Goal: Transaction & Acquisition: Purchase product/service

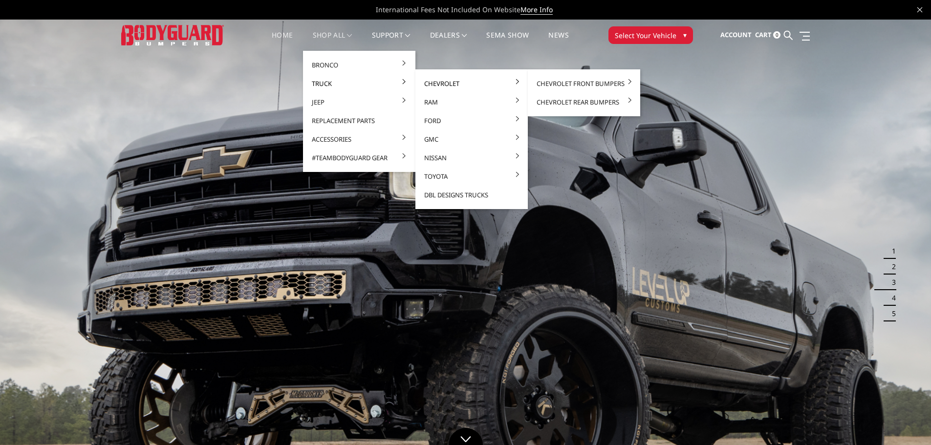
click at [435, 87] on link "Chevrolet" at bounding box center [471, 83] width 105 height 19
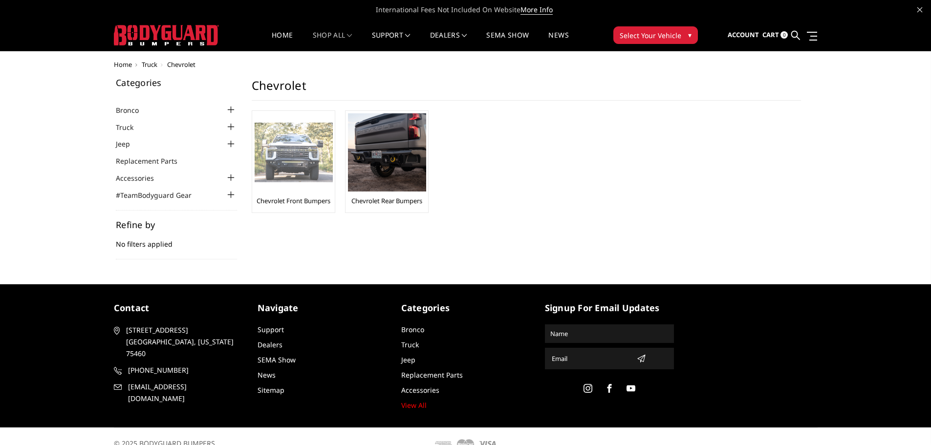
click at [315, 203] on link "Chevrolet Front Bumpers" at bounding box center [293, 200] width 74 height 9
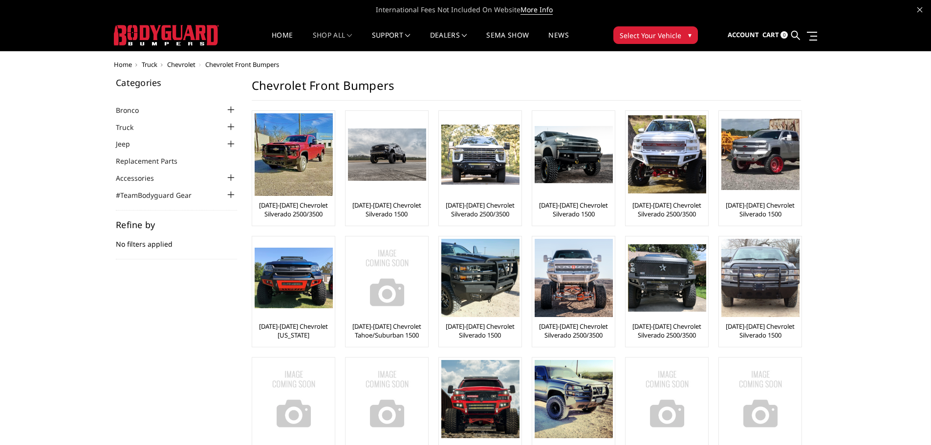
click at [230, 127] on div at bounding box center [231, 127] width 12 height 12
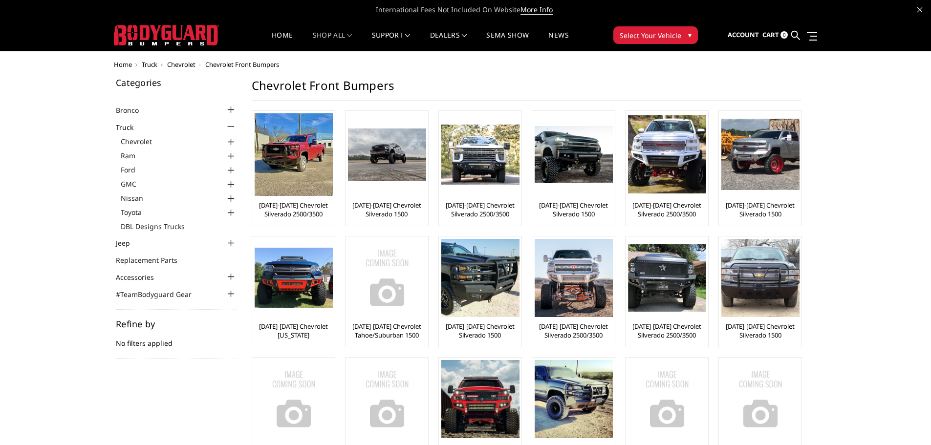
click at [231, 182] on div at bounding box center [231, 185] width 12 height 12
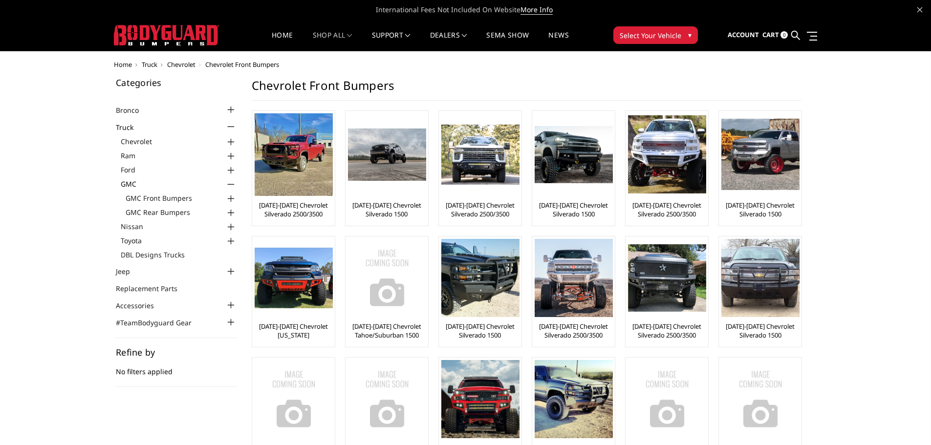
click at [231, 195] on div at bounding box center [231, 199] width 12 height 12
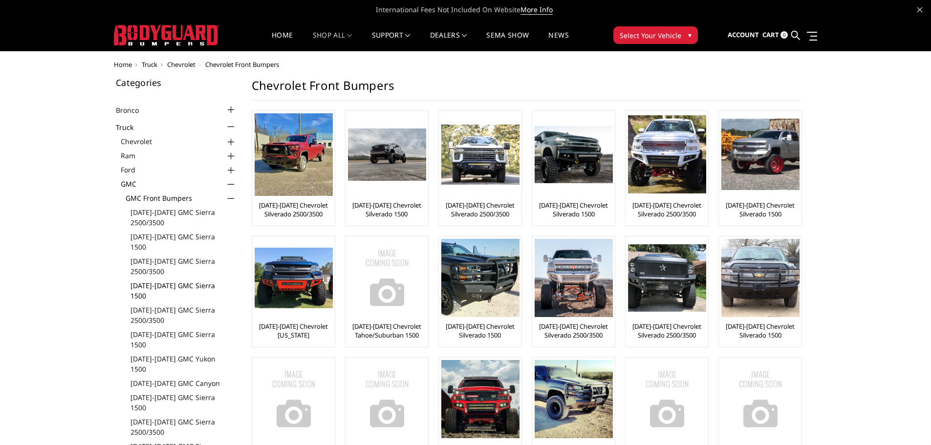
click at [184, 280] on link "[DATE]-[DATE] GMC Sierra 1500" at bounding box center [183, 290] width 106 height 21
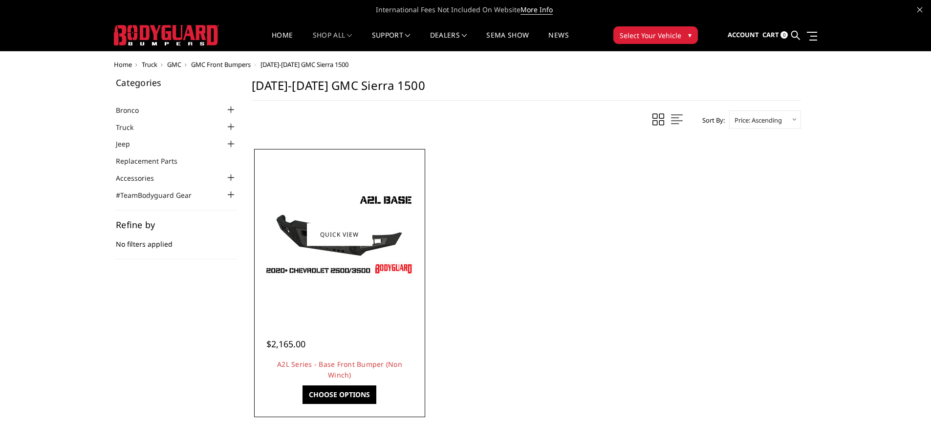
click at [399, 239] on img at bounding box center [339, 235] width 156 height 88
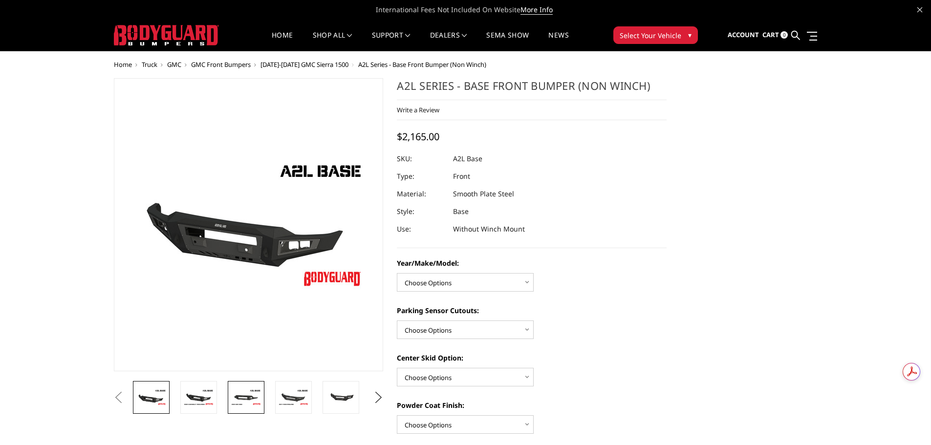
click at [243, 397] on img at bounding box center [246, 397] width 31 height 17
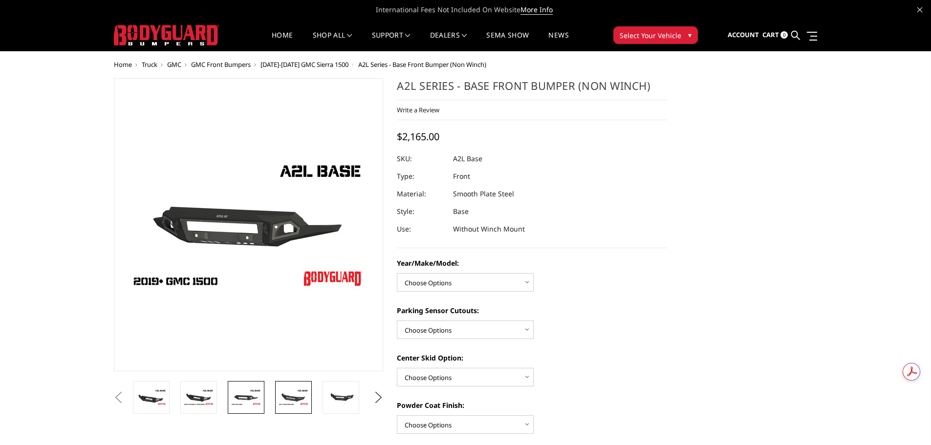
click at [282, 399] on img at bounding box center [293, 397] width 31 height 17
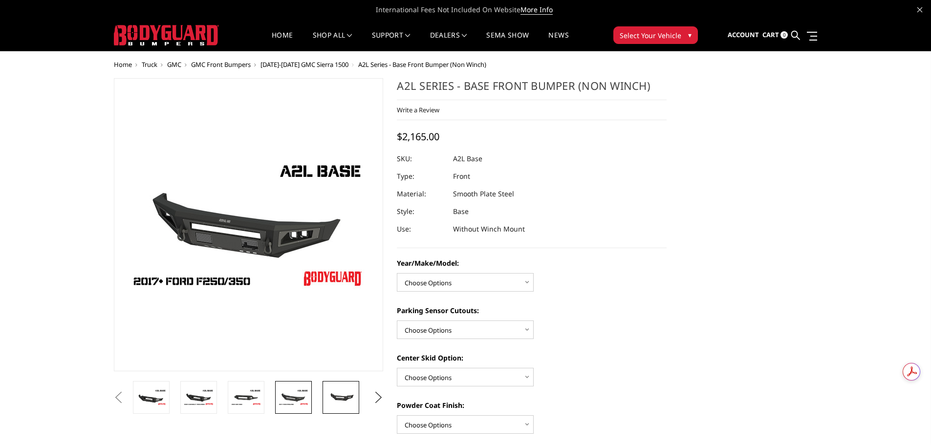
click at [338, 401] on img at bounding box center [340, 397] width 31 height 14
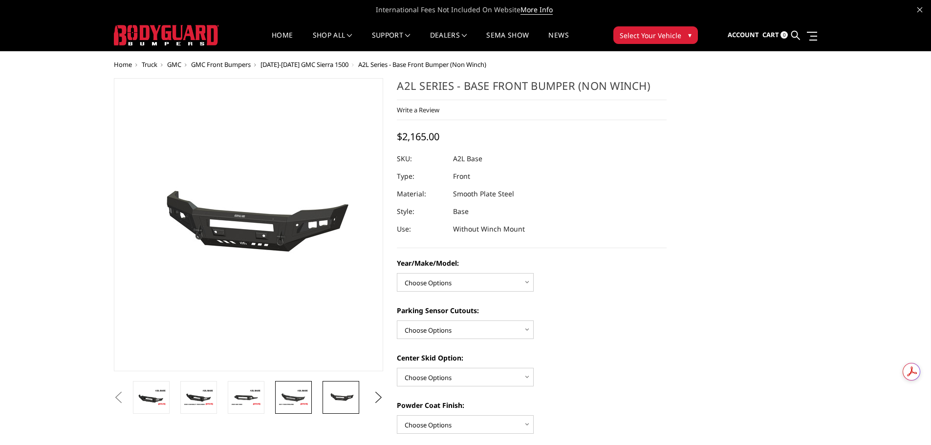
click at [304, 398] on img at bounding box center [293, 397] width 31 height 17
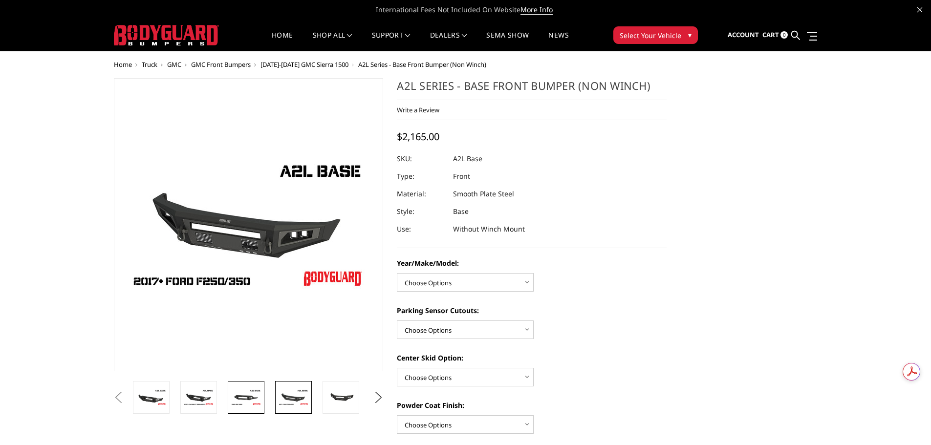
click at [263, 400] on link at bounding box center [246, 397] width 37 height 33
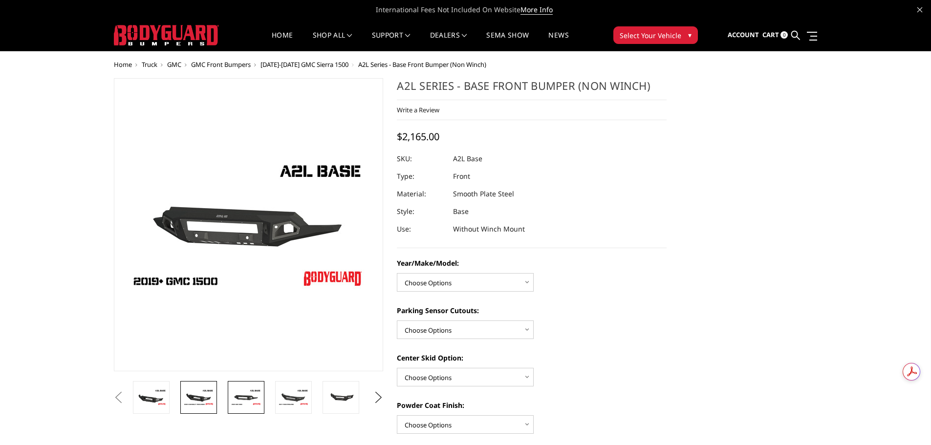
click at [209, 396] on img at bounding box center [198, 397] width 31 height 17
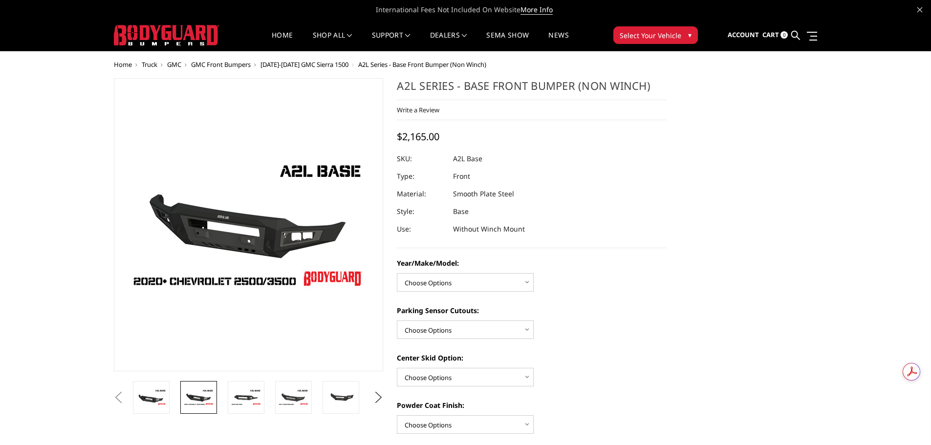
click at [126, 396] on button "Previous" at bounding box center [118, 397] width 15 height 15
click at [233, 387] on link at bounding box center [246, 397] width 37 height 33
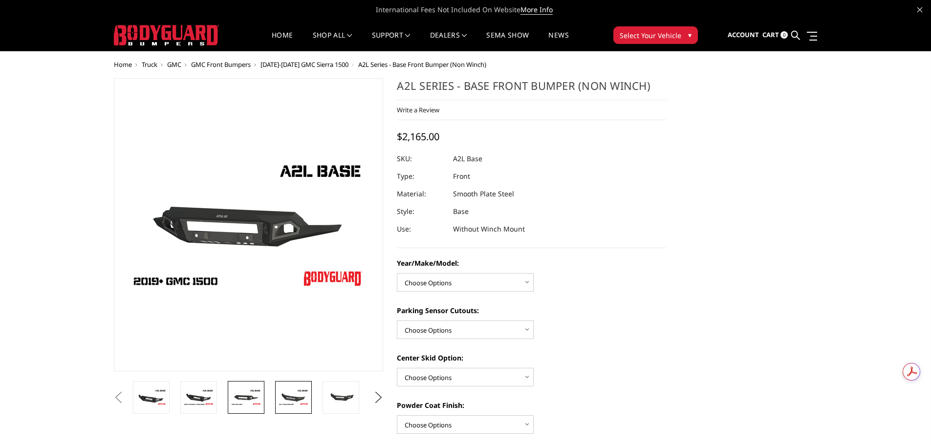
click at [298, 394] on img at bounding box center [293, 397] width 31 height 17
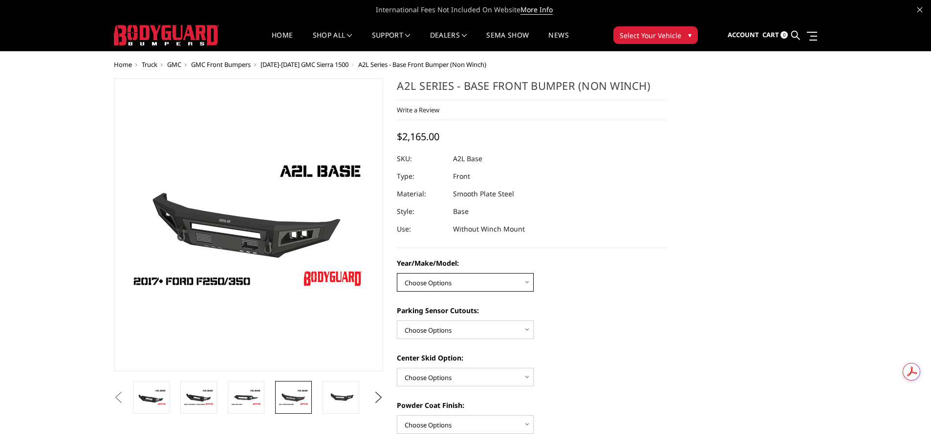
click at [524, 288] on select "Choose Options Chevrolet 15-19 2500/3500 Chevrolet 19-21 1500 Chevrolet 15-20 C…" at bounding box center [465, 282] width 137 height 19
select select "4340"
click at [397, 273] on select "Choose Options Chevrolet 15-19 2500/3500 Chevrolet 19-21 1500 Chevrolet 15-20 C…" at bounding box center [465, 282] width 137 height 19
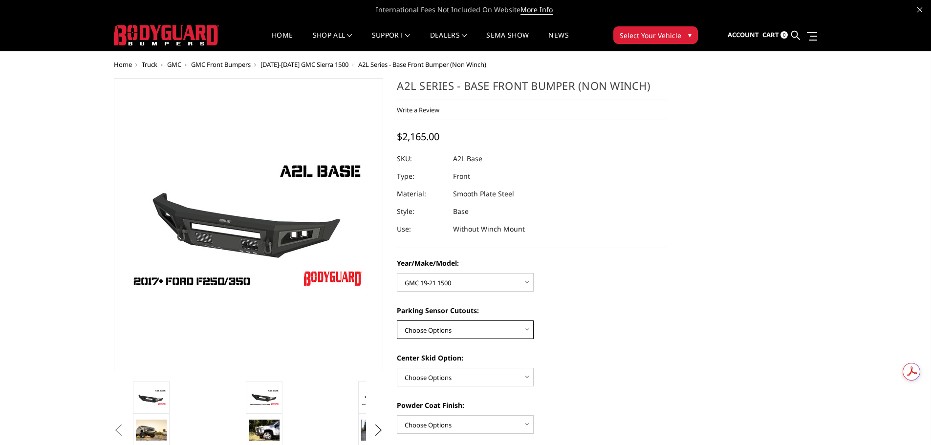
click at [525, 325] on select "Choose Options Yes - With Parking Sensor Cutouts No - Without Parking Sensor Cu…" at bounding box center [465, 329] width 137 height 19
select select "4328"
click at [397, 320] on select "Choose Options Yes - With Parking Sensor Cutouts No - Without Parking Sensor Cu…" at bounding box center [465, 329] width 137 height 19
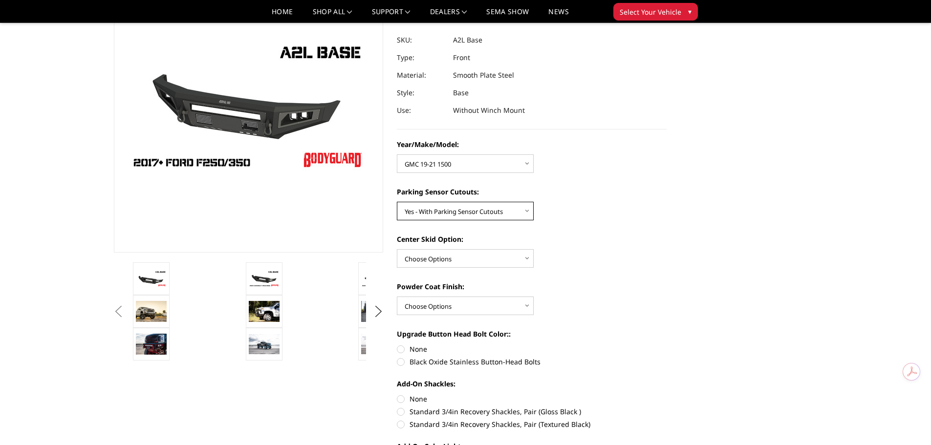
scroll to position [98, 0]
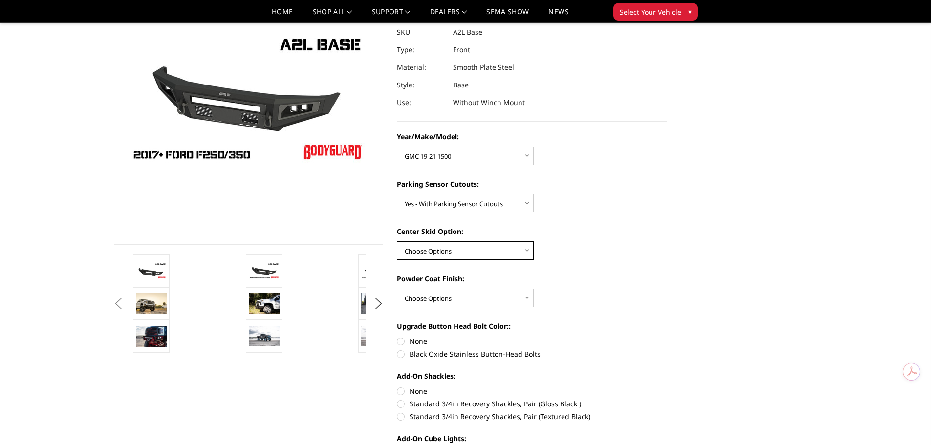
click at [524, 251] on select "Choose Options Single Light Bar Cutout" at bounding box center [465, 250] width 137 height 19
click at [397, 241] on select "Choose Options Single Light Bar Cutout" at bounding box center [465, 250] width 137 height 19
click at [524, 297] on select "Choose Options Bare metal (included) Texture Black Powder Coat" at bounding box center [465, 298] width 137 height 19
select select "4286"
click at [397, 289] on select "Choose Options Bare metal (included) Texture Black Powder Coat" at bounding box center [465, 298] width 137 height 19
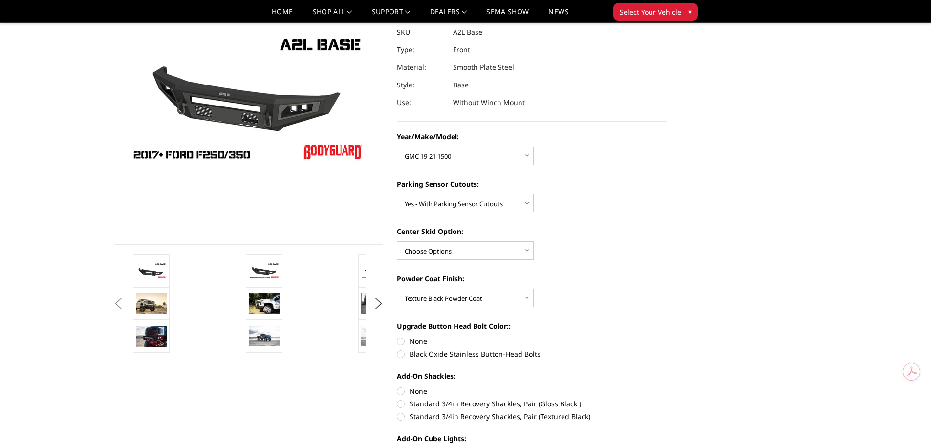
click at [401, 354] on label "Black Oxide Stainless Button-Head Bolts" at bounding box center [532, 354] width 270 height 10
click at [666, 337] on input "Black Oxide Stainless Button-Head Bolts" at bounding box center [666, 336] width 0 height 0
radio input "true"
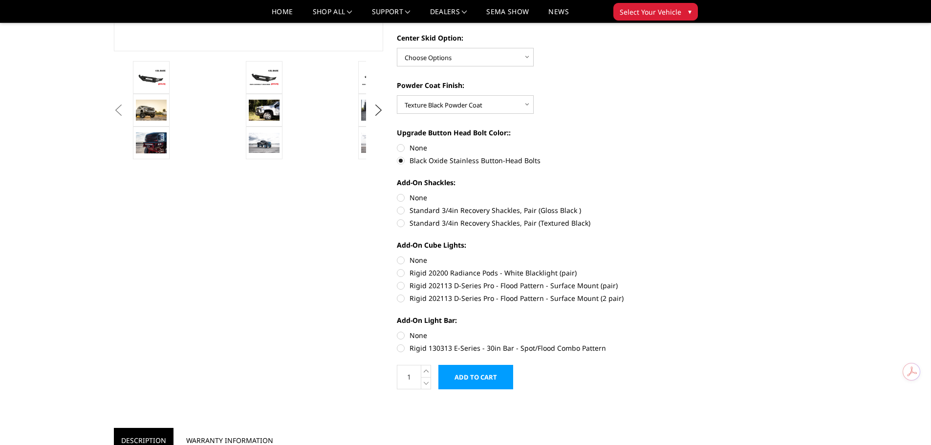
scroll to position [293, 0]
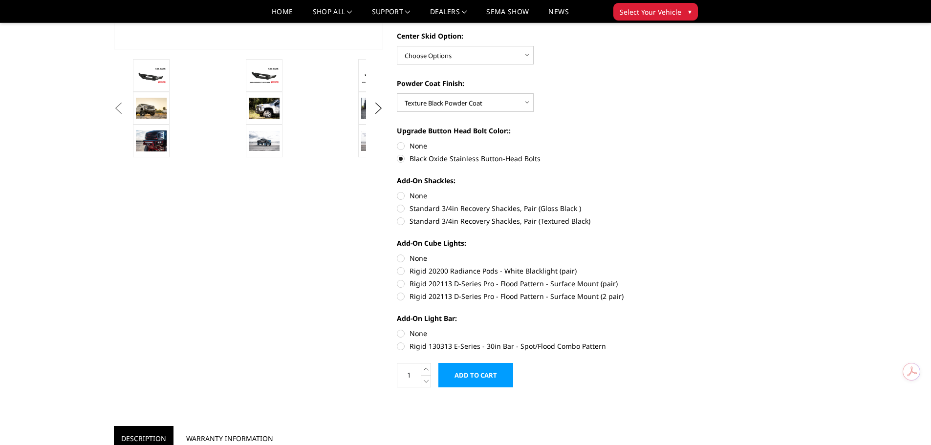
click at [402, 196] on label "None" at bounding box center [532, 196] width 270 height 10
click at [397, 191] on input "None" at bounding box center [397, 191] width 0 height 0
radio input "true"
click at [402, 256] on label "None" at bounding box center [532, 258] width 270 height 10
click at [397, 254] on input "None" at bounding box center [397, 253] width 0 height 0
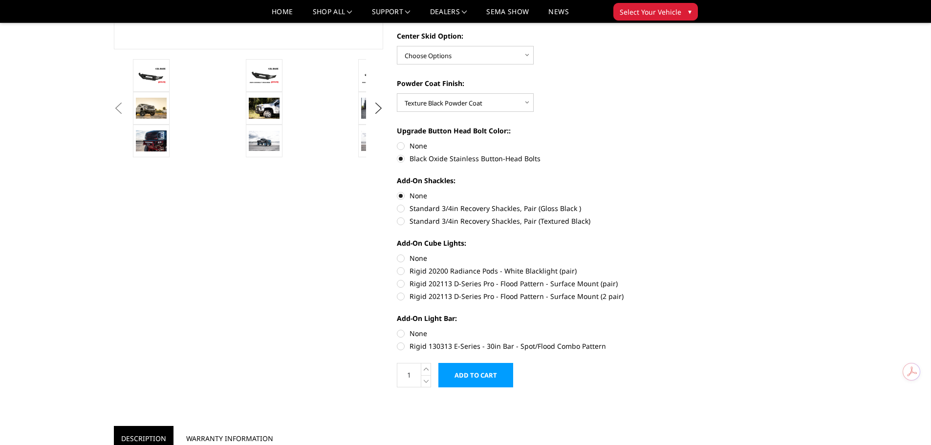
radio input "true"
click at [401, 284] on label "Rigid 202113 D-Series Pro - Flood Pattern - Surface Mount (pair)" at bounding box center [532, 283] width 270 height 10
click at [666, 266] on input "Rigid 202113 D-Series Pro - Flood Pattern - Surface Mount (pair)" at bounding box center [666, 266] width 0 height 0
radio input "true"
click at [401, 335] on label "None" at bounding box center [532, 333] width 270 height 10
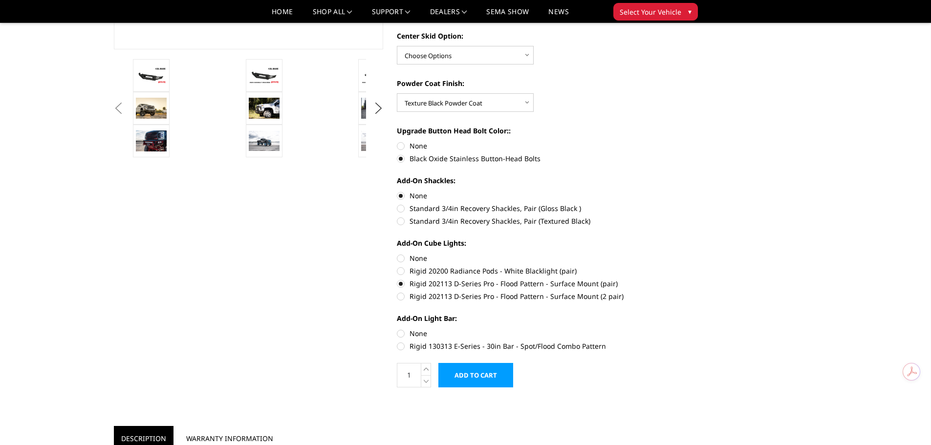
click at [397, 329] on input "None" at bounding box center [397, 328] width 0 height 0
radio input "true"
click at [159, 124] on link at bounding box center [151, 108] width 37 height 33
click at [156, 107] on img at bounding box center [151, 108] width 31 height 21
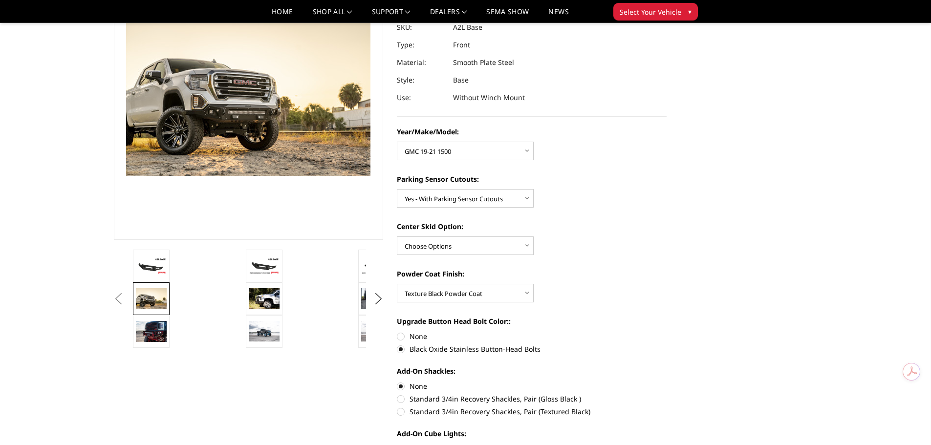
scroll to position [98, 0]
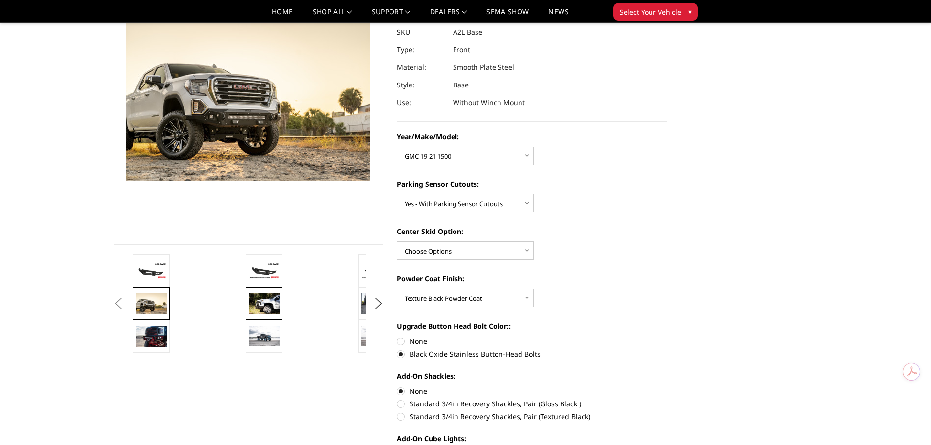
click at [267, 309] on img at bounding box center [264, 303] width 31 height 21
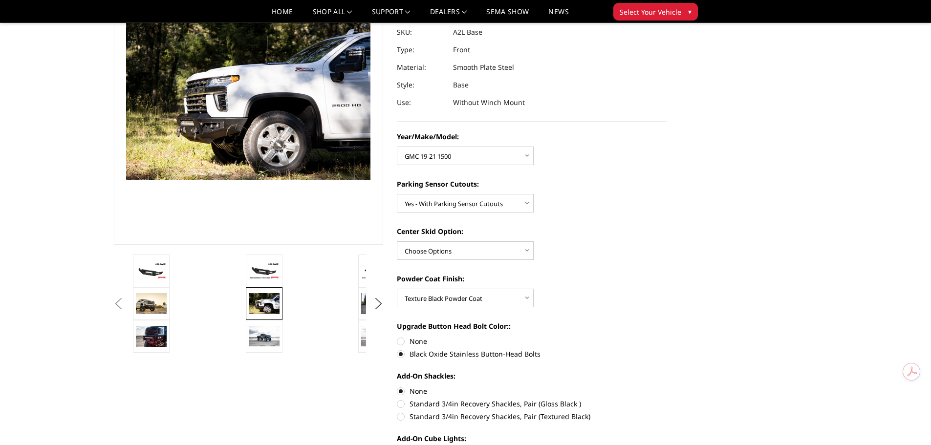
scroll to position [99, 0]
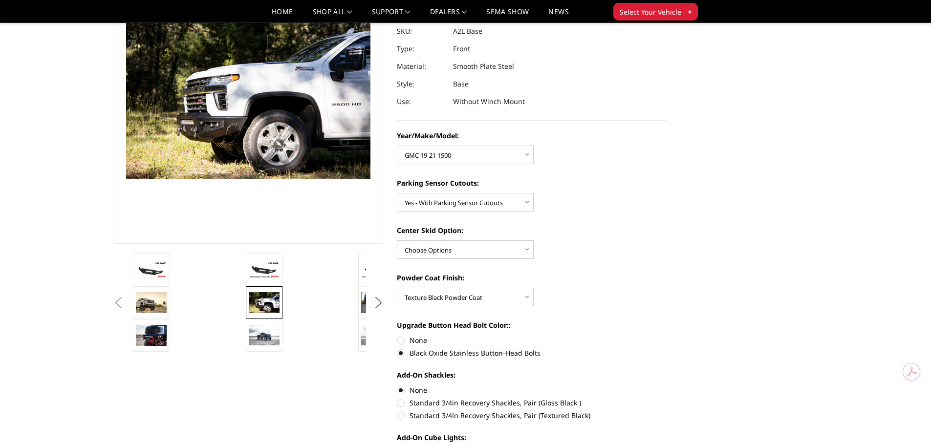
click at [379, 304] on button "Next" at bounding box center [378, 303] width 15 height 15
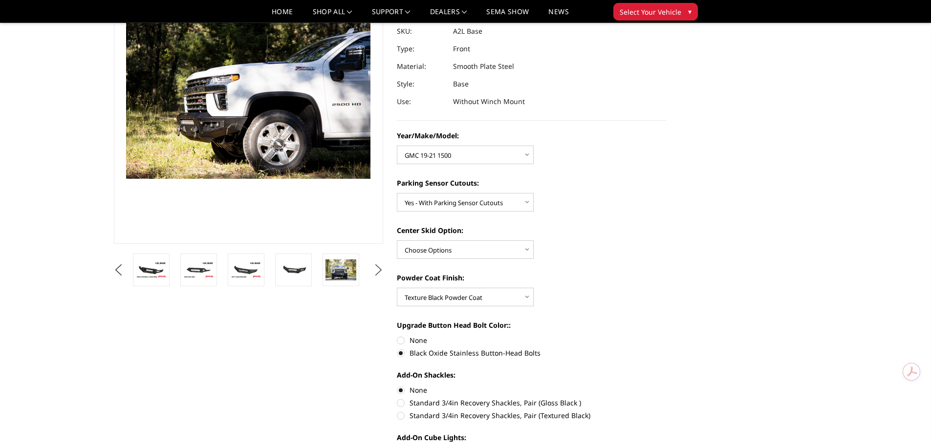
click at [379, 269] on button "Next" at bounding box center [378, 270] width 15 height 15
click at [343, 276] on img at bounding box center [340, 269] width 31 height 21
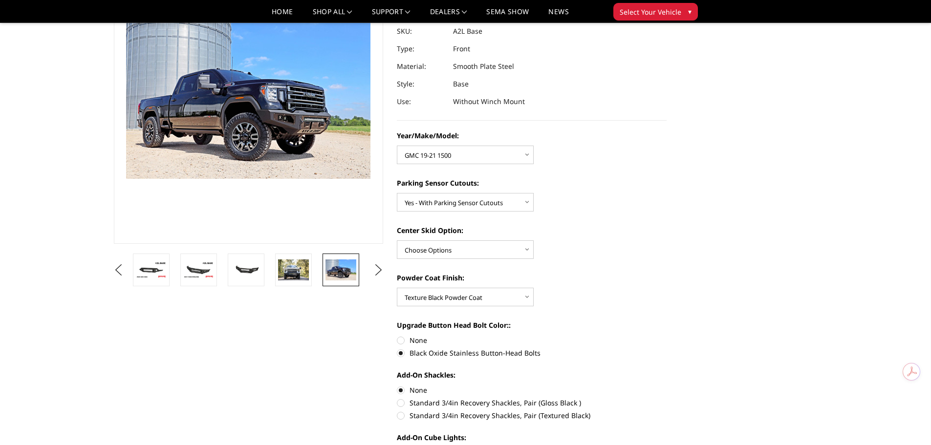
scroll to position [99, 0]
click at [378, 272] on button "Next" at bounding box center [378, 269] width 15 height 15
click at [290, 274] on img at bounding box center [293, 270] width 31 height 20
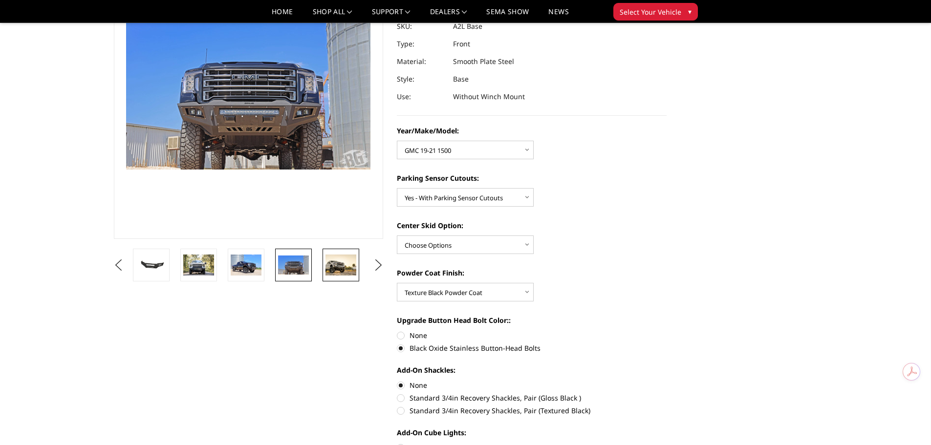
click at [338, 273] on img at bounding box center [340, 264] width 31 height 21
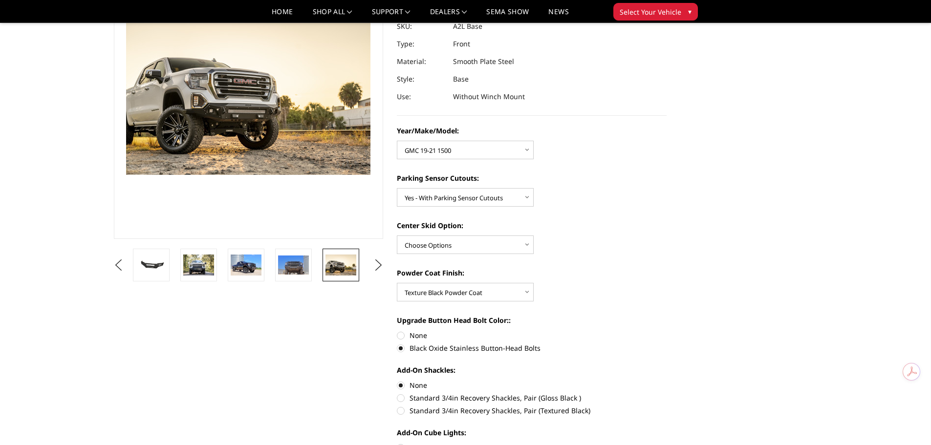
scroll to position [98, 0]
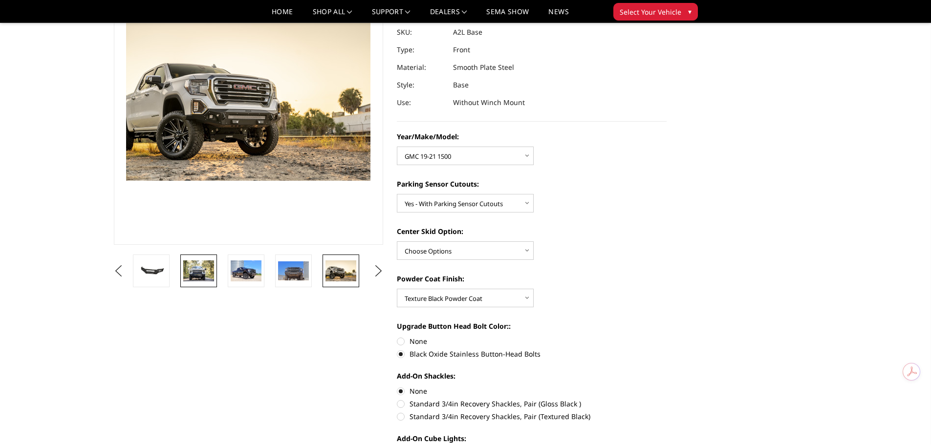
click at [195, 268] on img at bounding box center [198, 270] width 31 height 21
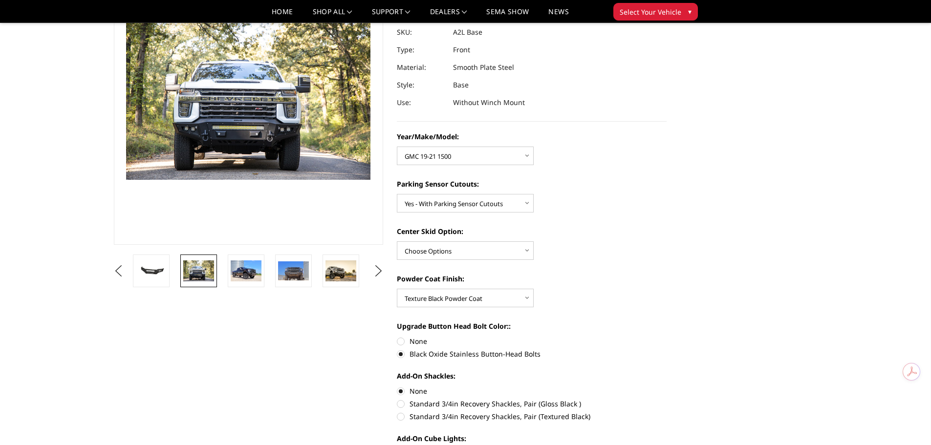
scroll to position [99, 0]
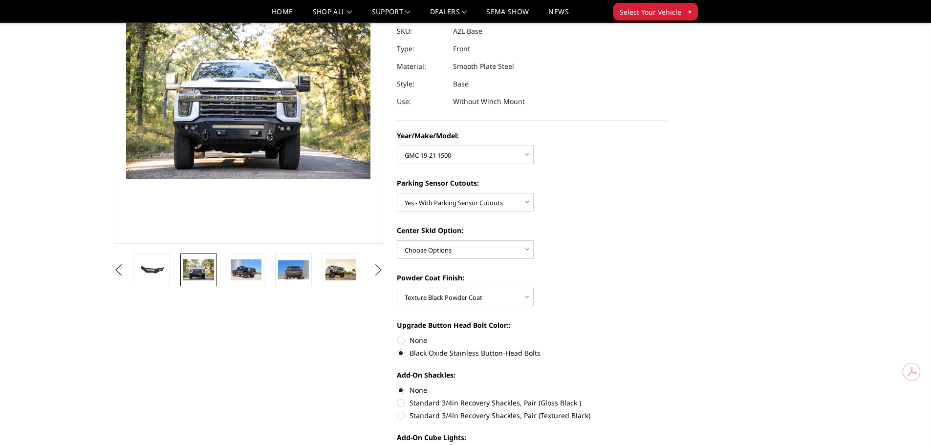
click at [380, 265] on button "Next" at bounding box center [378, 270] width 15 height 15
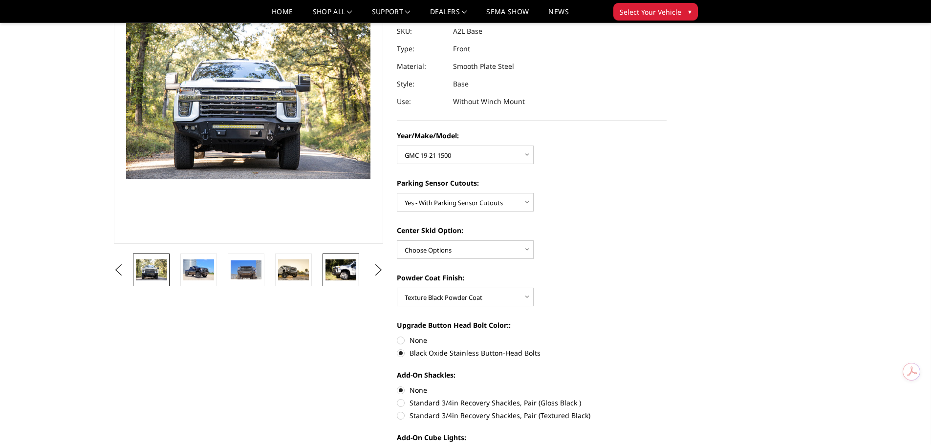
click at [346, 275] on img at bounding box center [340, 269] width 31 height 21
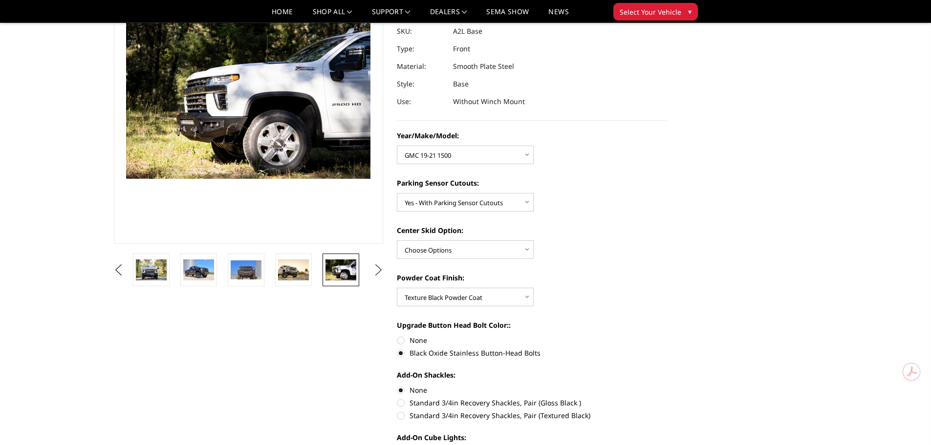
click at [375, 273] on button "Next" at bounding box center [378, 270] width 15 height 15
click at [346, 274] on img at bounding box center [340, 269] width 31 height 21
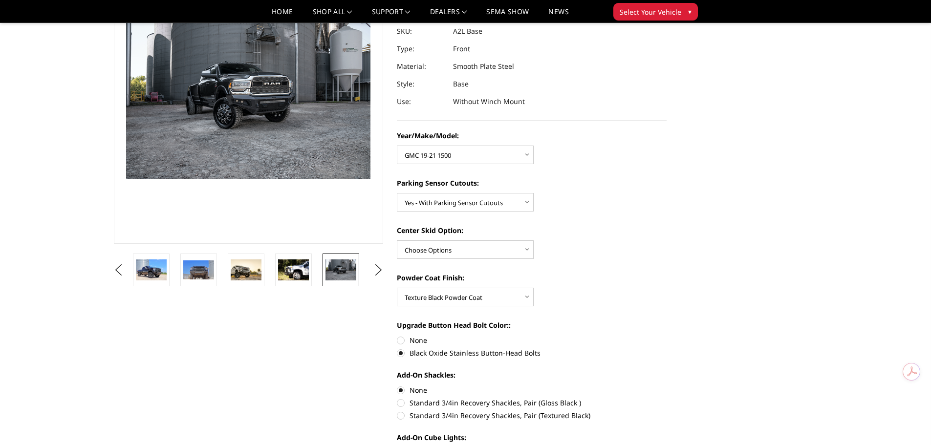
click at [370, 272] on ul "Previous" at bounding box center [248, 270] width 275 height 33
click at [376, 272] on button "Next" at bounding box center [378, 270] width 15 height 15
click at [377, 272] on button "Next" at bounding box center [378, 270] width 15 height 15
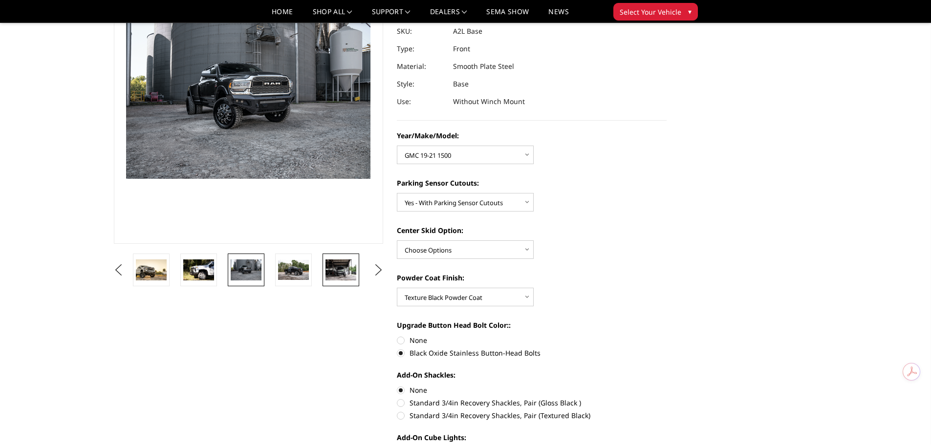
click at [352, 274] on img at bounding box center [340, 269] width 31 height 21
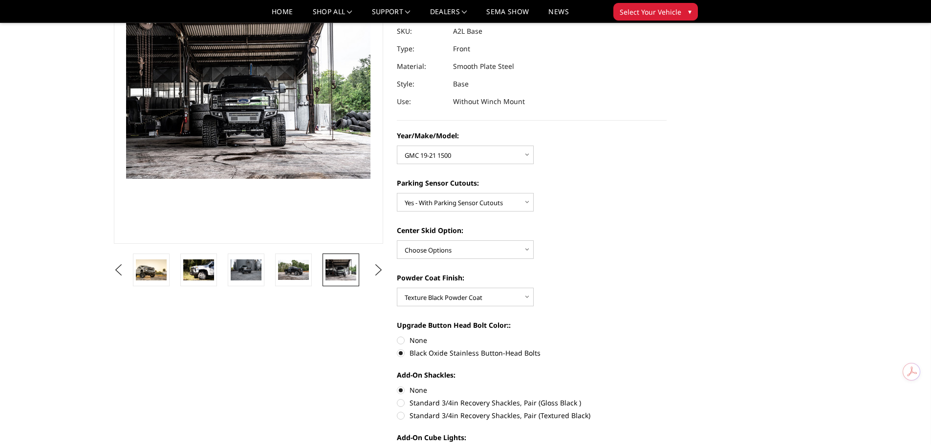
scroll to position [99, 0]
click at [377, 273] on button "Next" at bounding box center [378, 269] width 15 height 15
click at [346, 273] on img at bounding box center [340, 269] width 31 height 17
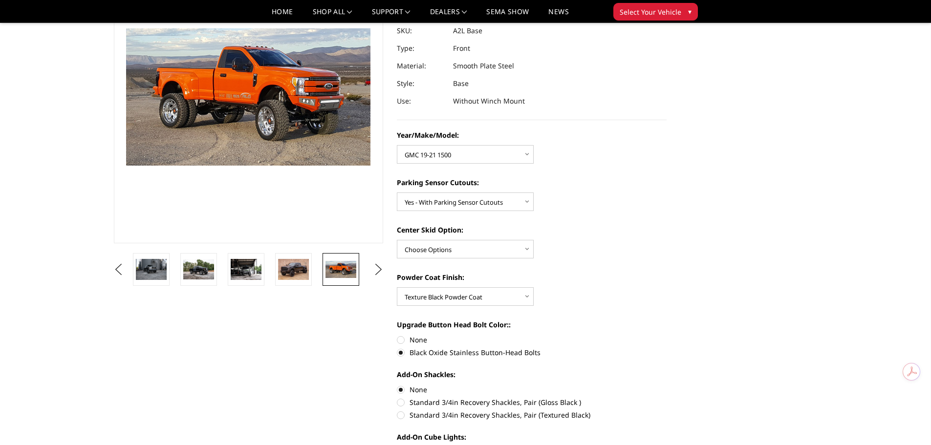
scroll to position [112, 0]
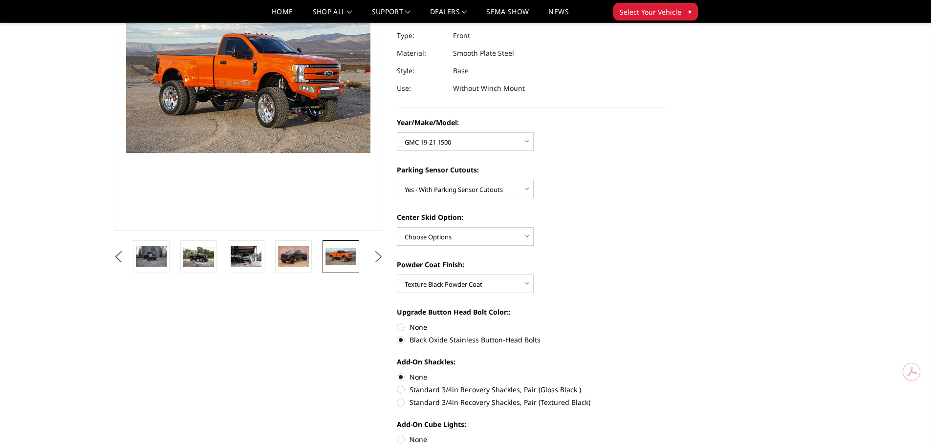
click at [377, 261] on button "Next" at bounding box center [378, 257] width 15 height 15
click at [349, 261] on img at bounding box center [340, 256] width 31 height 21
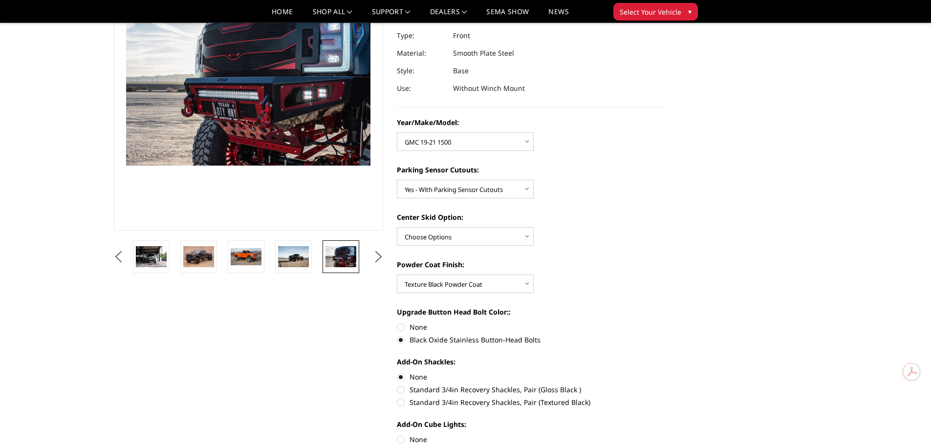
scroll to position [99, 0]
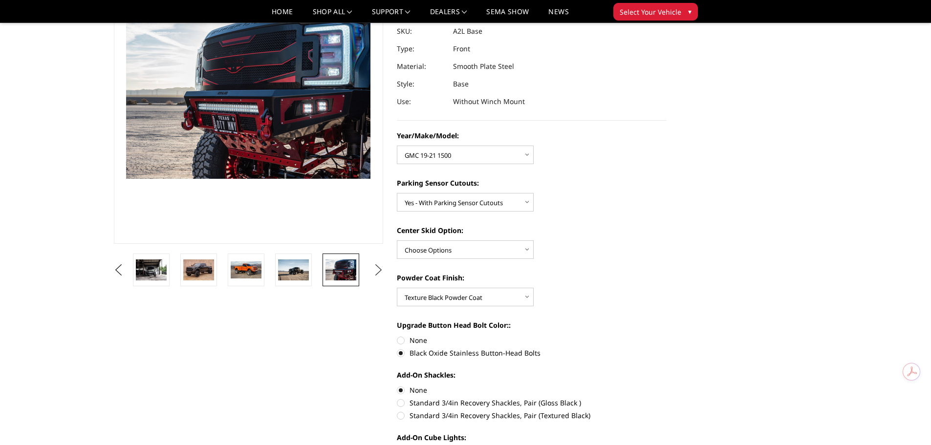
click at [378, 267] on button "Next" at bounding box center [378, 270] width 15 height 15
click at [344, 272] on img at bounding box center [340, 270] width 31 height 20
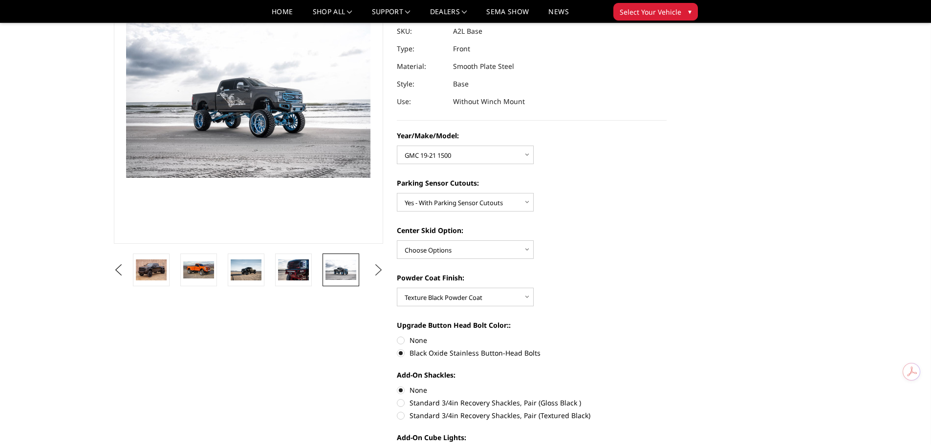
click at [381, 270] on button "Next" at bounding box center [378, 270] width 15 height 15
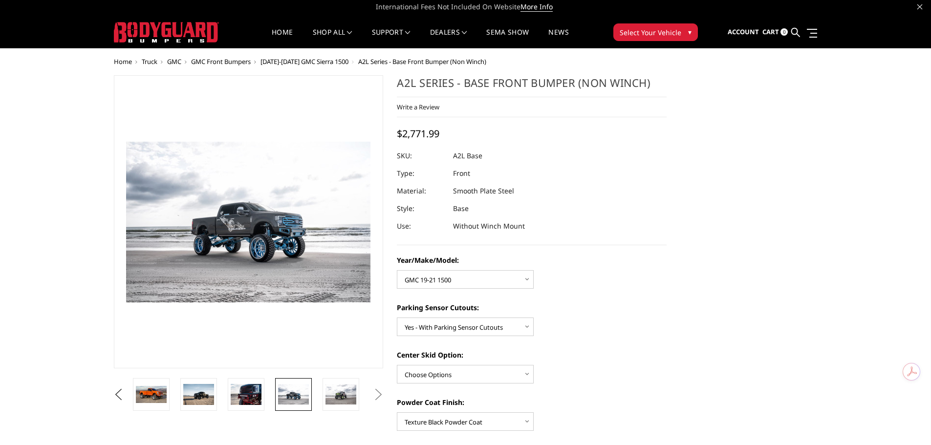
scroll to position [0, 0]
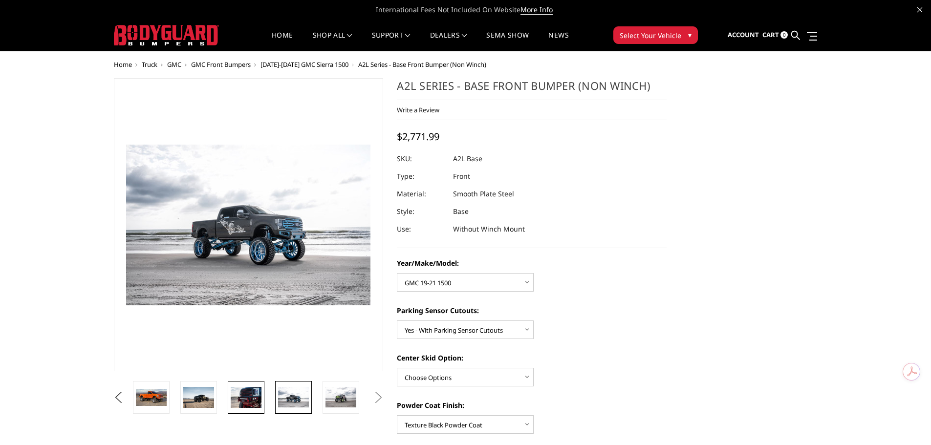
click at [249, 391] on img at bounding box center [246, 397] width 31 height 21
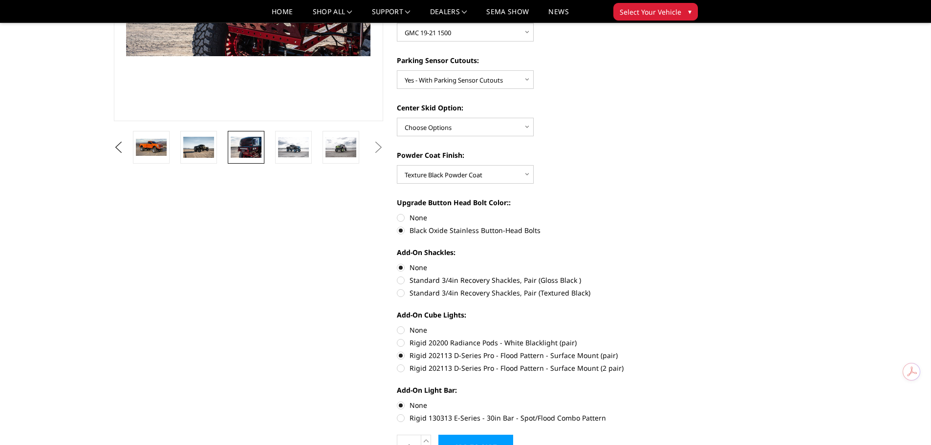
scroll to position [244, 0]
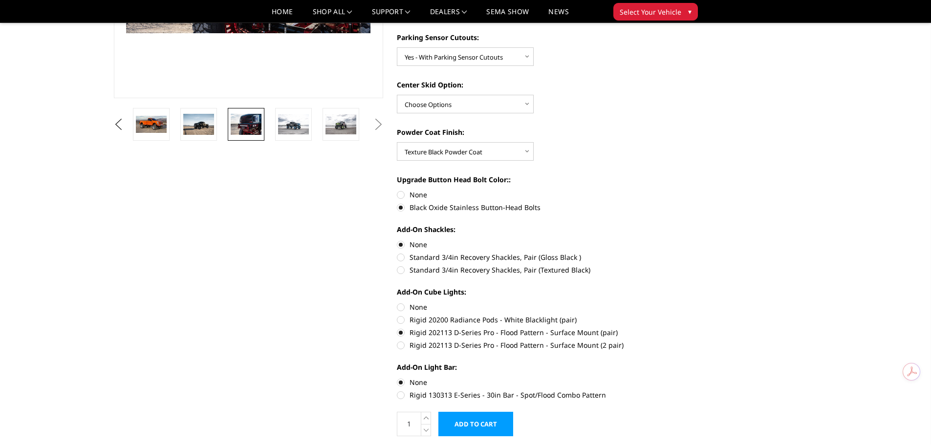
click at [402, 393] on label "Rigid 130313 E-Series - 30in Bar - Spot/Flood Combo Pattern" at bounding box center [532, 395] width 270 height 10
click at [666, 378] on input "Rigid 130313 E-Series - 30in Bar - Spot/Flood Combo Pattern" at bounding box center [666, 377] width 0 height 0
radio input "true"
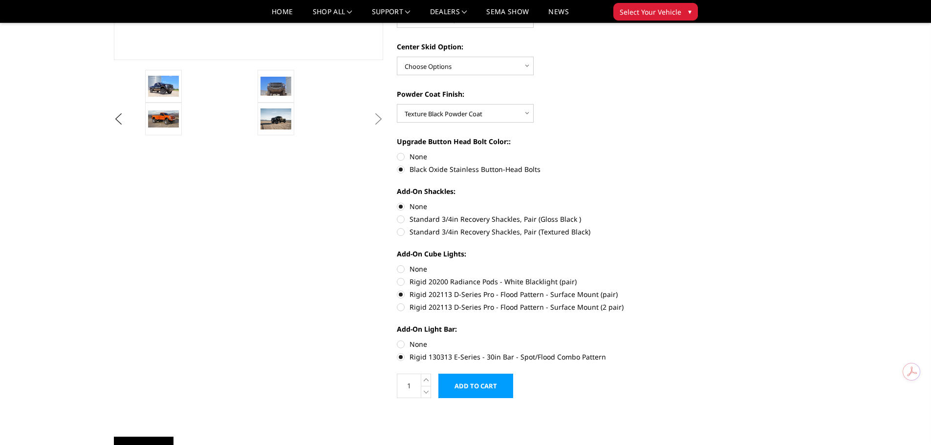
scroll to position [342, 0]
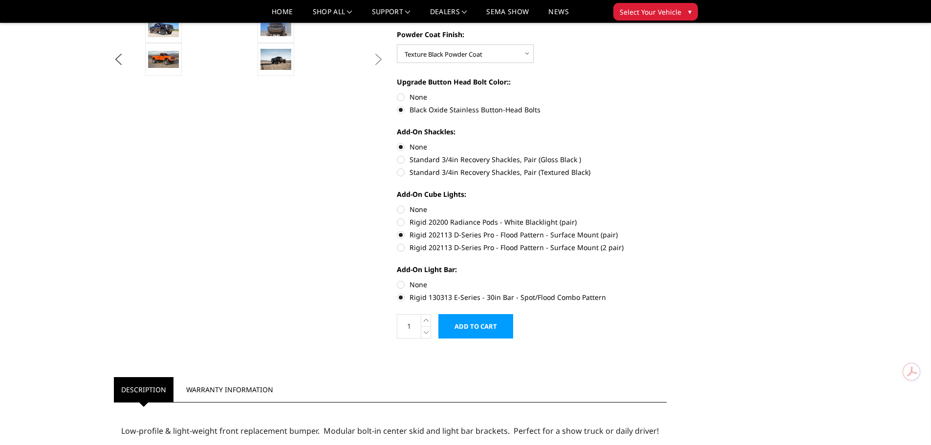
click at [400, 285] on label "None" at bounding box center [532, 284] width 270 height 10
click at [397, 280] on input "None" at bounding box center [397, 279] width 0 height 0
radio input "true"
click at [400, 208] on label "None" at bounding box center [532, 209] width 270 height 10
click at [397, 205] on input "None" at bounding box center [397, 204] width 0 height 0
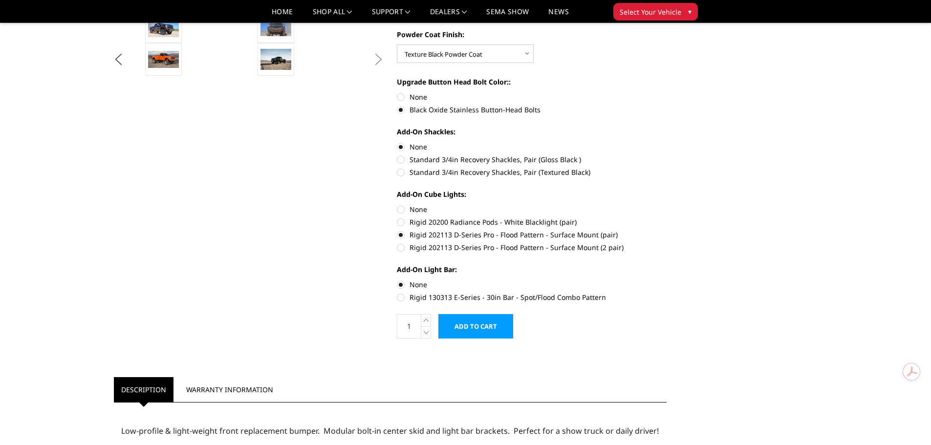
radio input "true"
click at [399, 233] on label "Rigid 202113 D-Series Pro - Flood Pattern - Surface Mount (pair)" at bounding box center [532, 235] width 270 height 10
click at [666, 217] on input "Rigid 202113 D-Series Pro - Flood Pattern - Surface Mount (pair)" at bounding box center [666, 217] width 0 height 0
radio input "true"
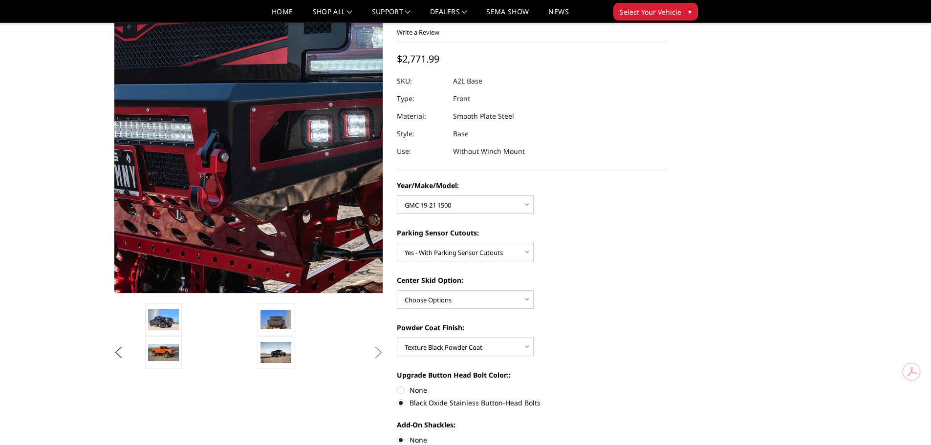
scroll to position [0, 0]
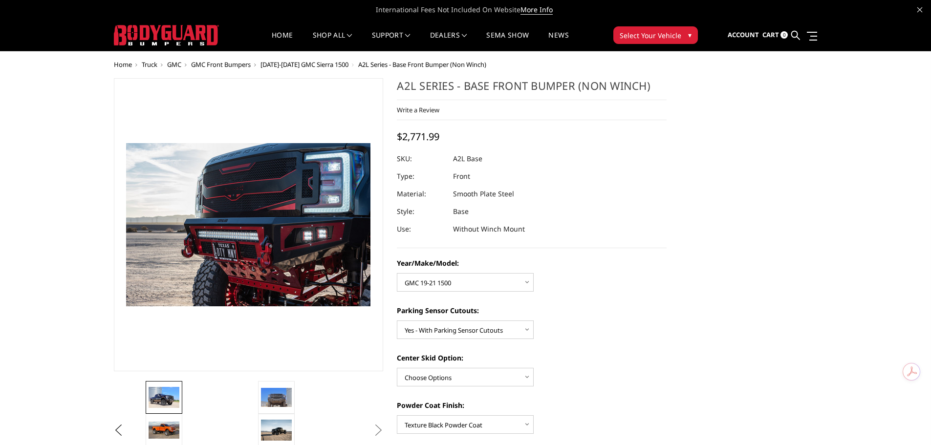
click at [157, 402] on img at bounding box center [163, 397] width 31 height 21
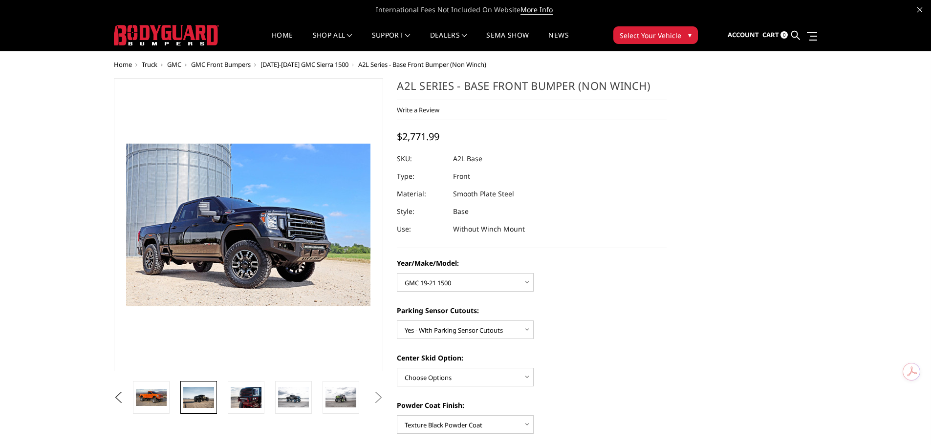
click at [197, 395] on img at bounding box center [198, 397] width 31 height 21
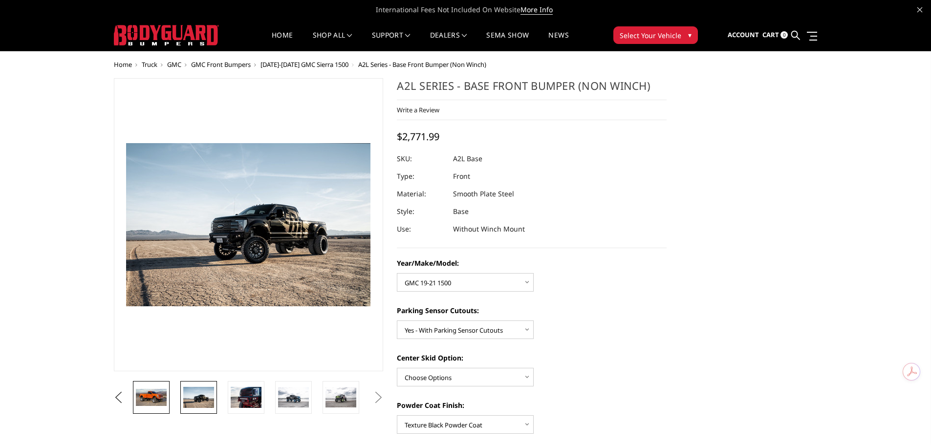
click at [155, 399] on img at bounding box center [151, 397] width 31 height 17
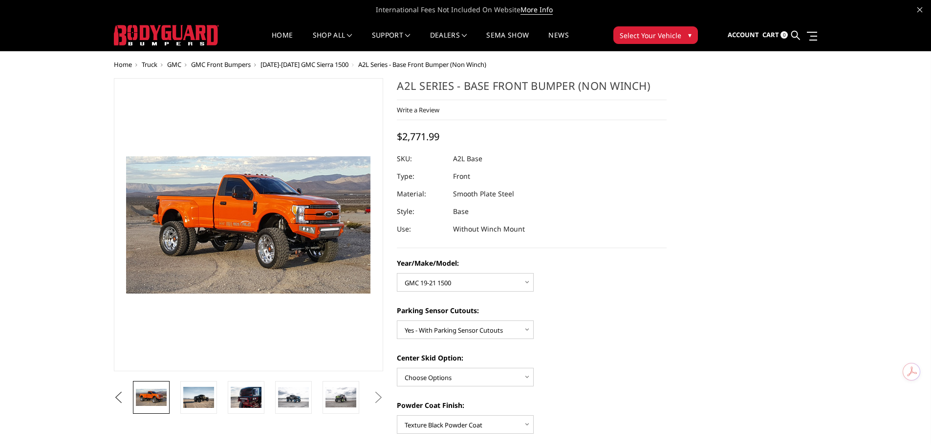
click at [116, 397] on button "Previous" at bounding box center [118, 397] width 15 height 15
click at [159, 395] on img at bounding box center [151, 397] width 31 height 21
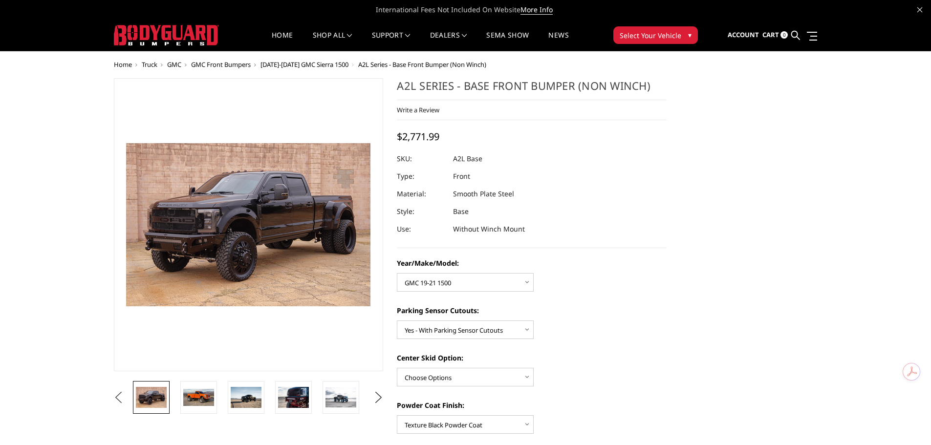
click at [118, 398] on button "Previous" at bounding box center [118, 397] width 15 height 15
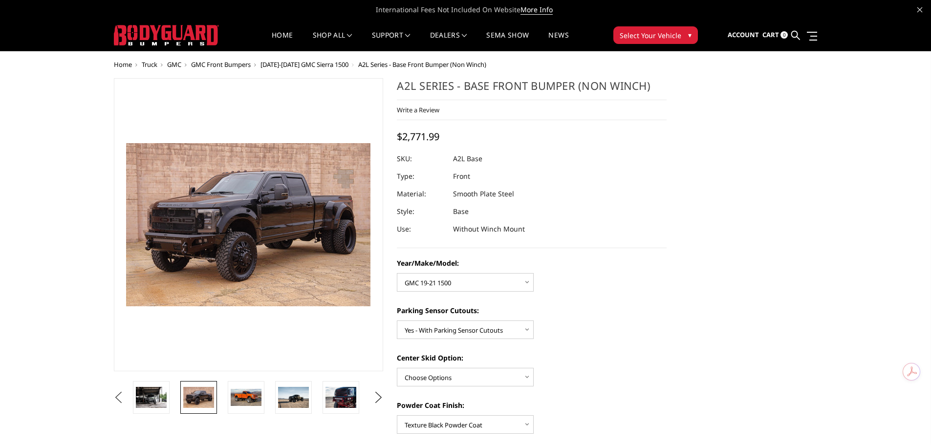
click at [118, 398] on button "Previous" at bounding box center [118, 397] width 15 height 15
click at [201, 400] on img at bounding box center [198, 397] width 31 height 21
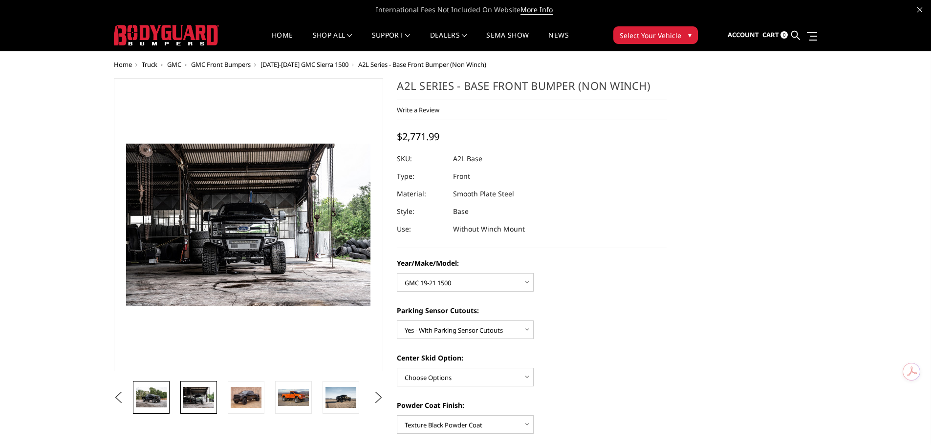
click at [156, 397] on img at bounding box center [151, 397] width 31 height 20
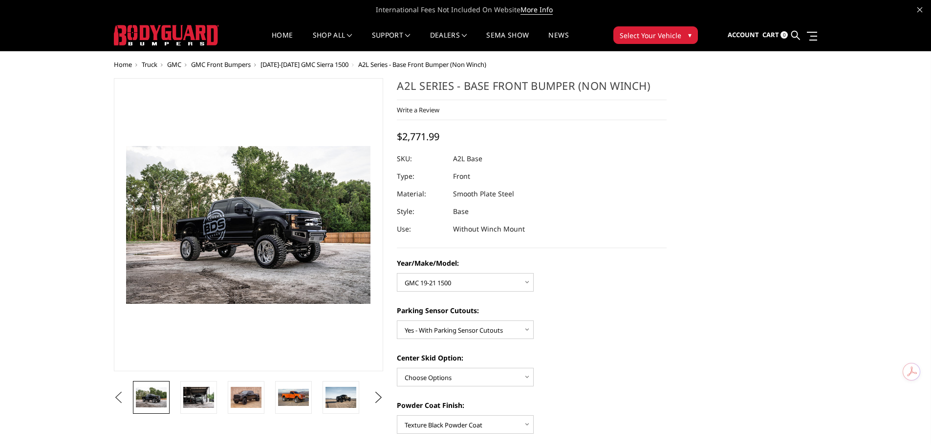
click at [117, 399] on button "Previous" at bounding box center [118, 397] width 15 height 15
click at [126, 399] on button "Previous" at bounding box center [118, 397] width 15 height 15
click at [194, 400] on img at bounding box center [198, 397] width 31 height 21
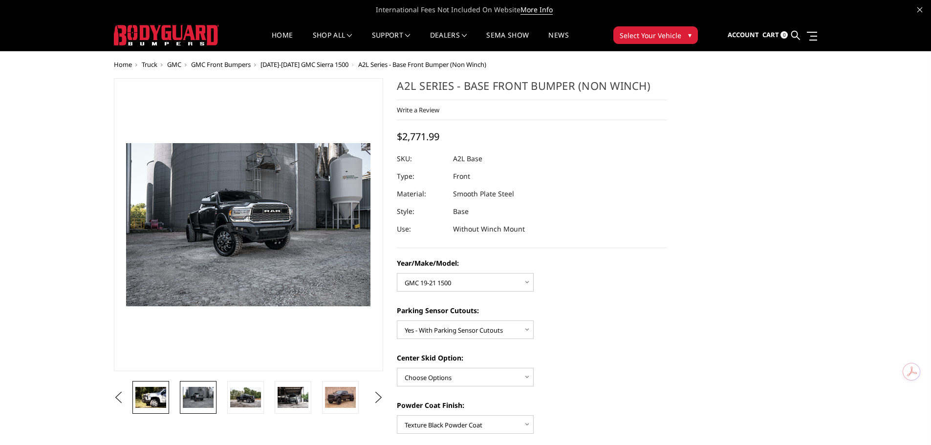
click at [161, 396] on img at bounding box center [150, 397] width 31 height 21
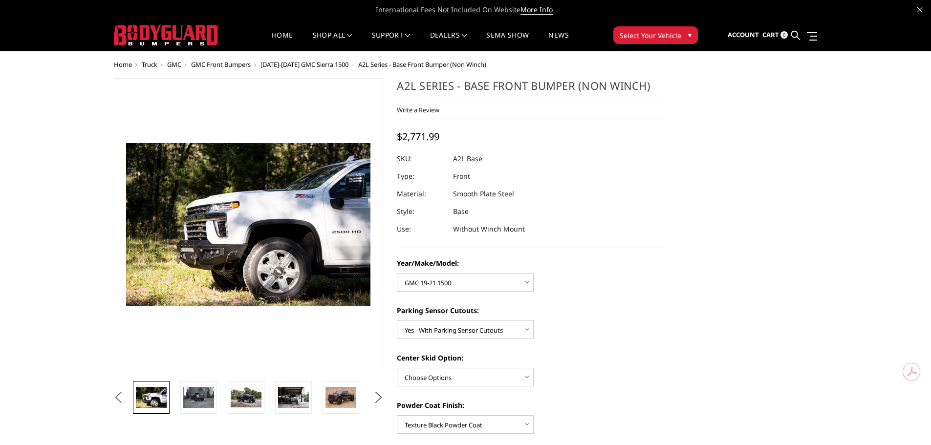
click at [122, 397] on button "Previous" at bounding box center [118, 397] width 15 height 15
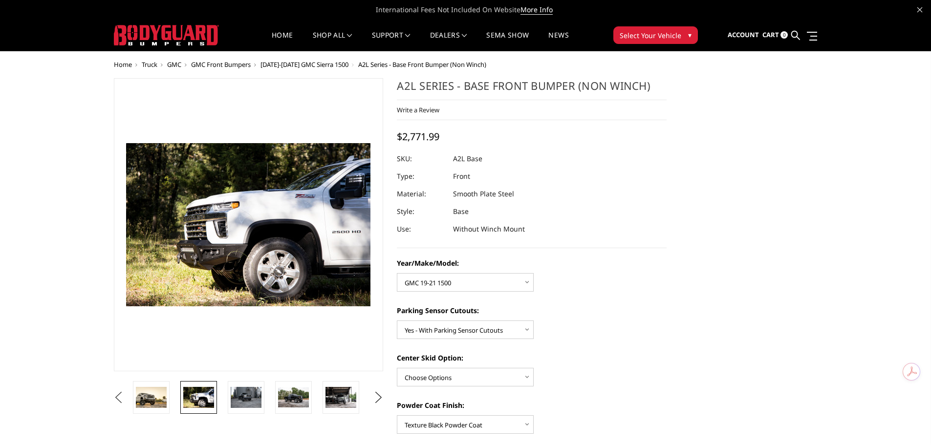
click at [122, 397] on button "Previous" at bounding box center [118, 397] width 15 height 15
click at [200, 398] on img at bounding box center [198, 397] width 31 height 21
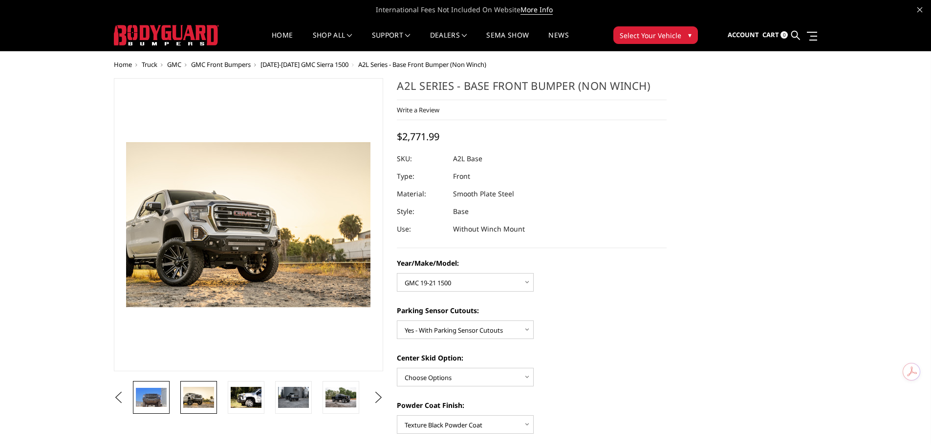
click at [156, 390] on img at bounding box center [151, 398] width 31 height 20
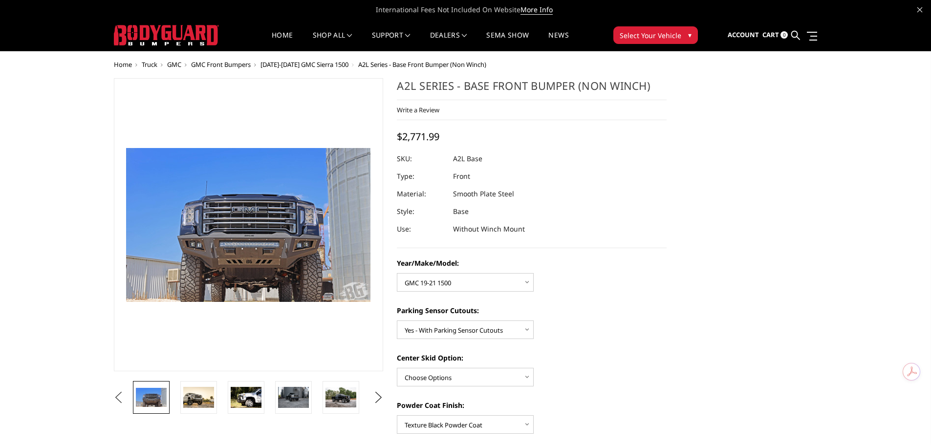
click at [117, 398] on button "Previous" at bounding box center [118, 397] width 15 height 15
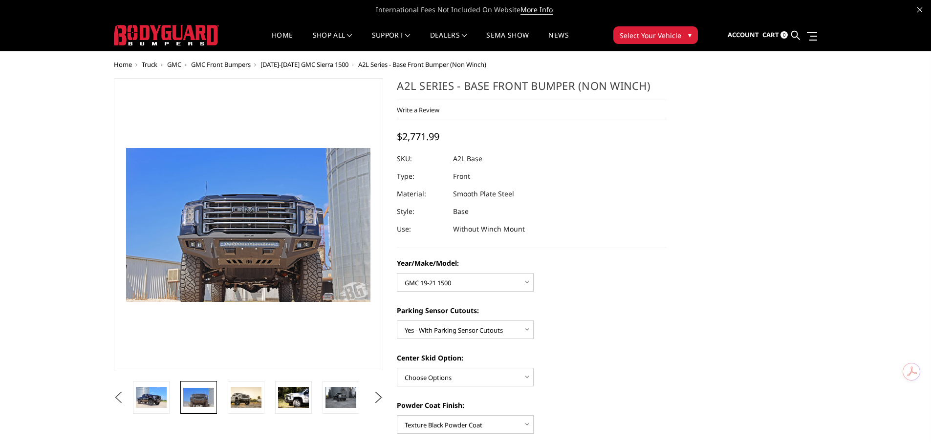
click at [126, 402] on button "Previous" at bounding box center [118, 397] width 15 height 15
click at [198, 401] on img at bounding box center [198, 397] width 31 height 21
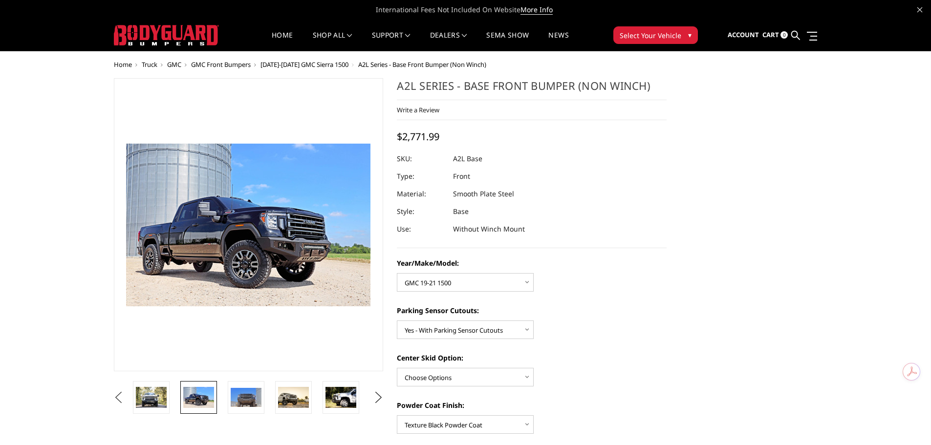
click at [126, 399] on button "Previous" at bounding box center [118, 397] width 15 height 15
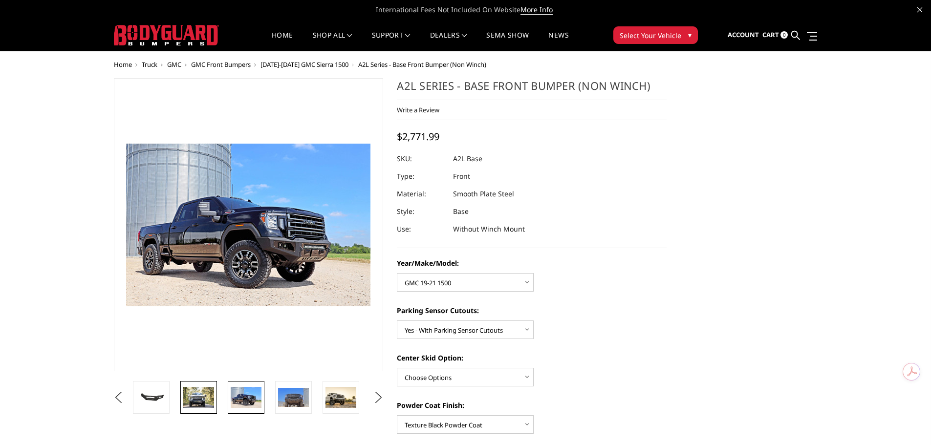
click at [204, 403] on img at bounding box center [198, 397] width 31 height 21
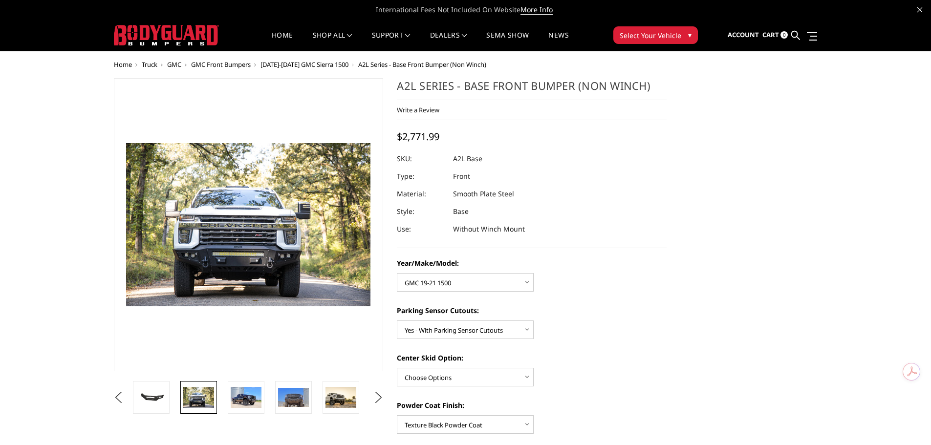
click at [173, 66] on span "GMC" at bounding box center [174, 64] width 14 height 9
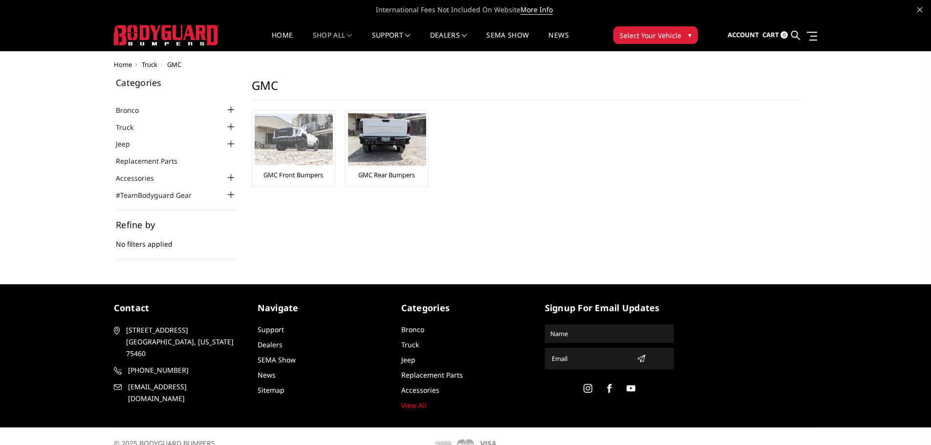
click at [276, 173] on link "GMC Front Bumpers" at bounding box center [293, 174] width 60 height 9
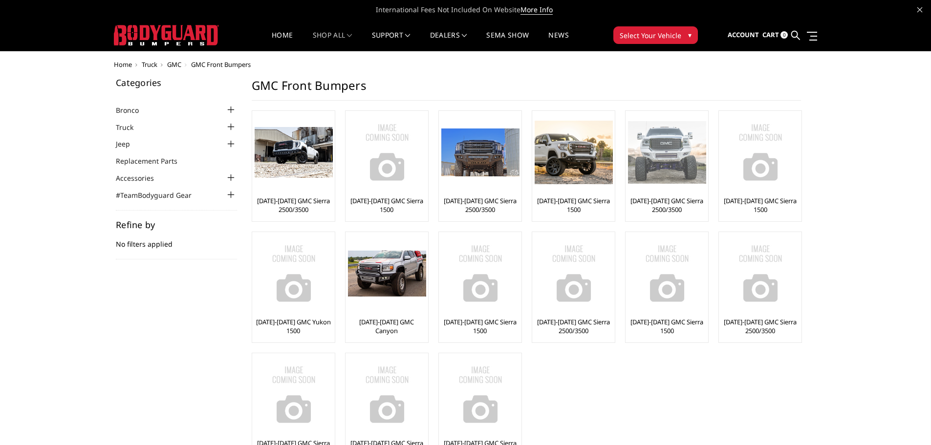
click at [658, 207] on link "[DATE]-[DATE] GMC Sierra 2500/3500" at bounding box center [667, 205] width 78 height 18
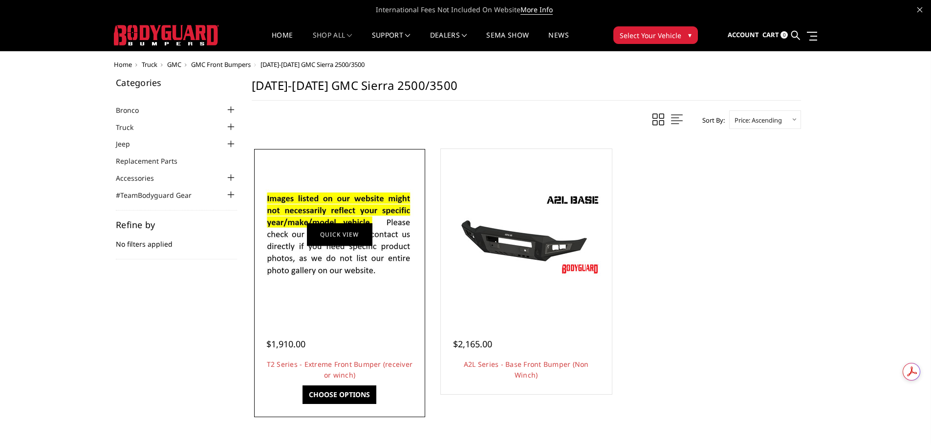
click at [347, 244] on link "Quick view" at bounding box center [339, 234] width 65 height 23
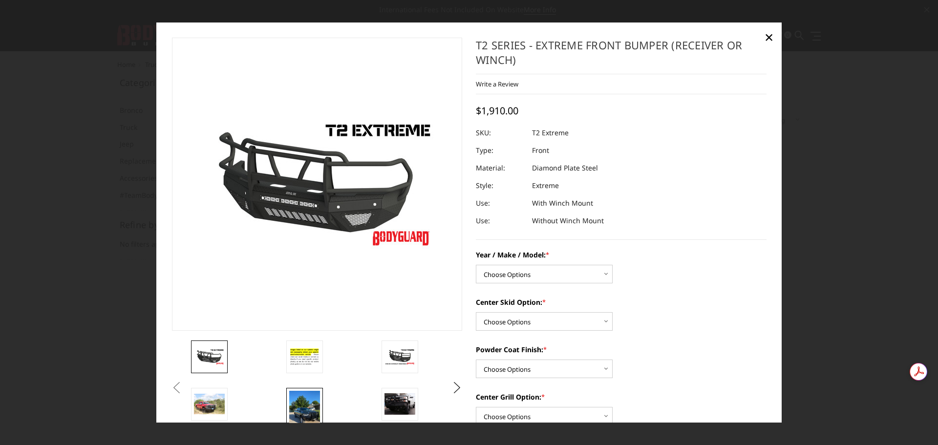
click at [297, 407] on img at bounding box center [304, 412] width 31 height 42
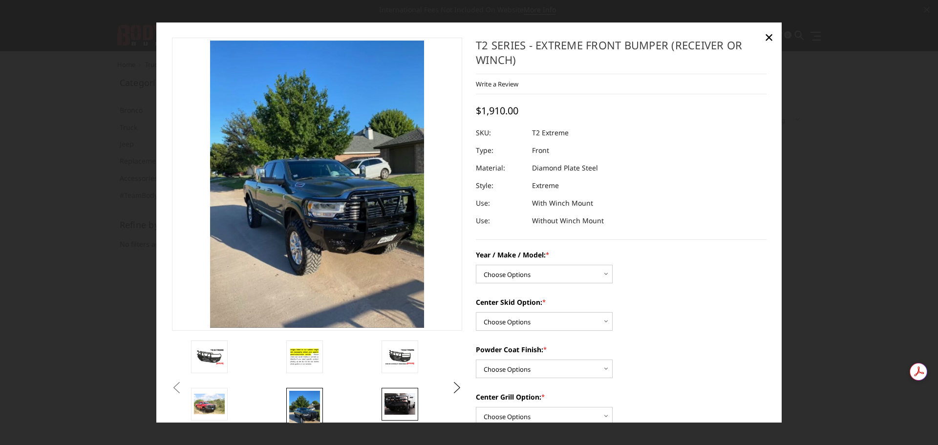
click at [398, 403] on img at bounding box center [399, 404] width 31 height 21
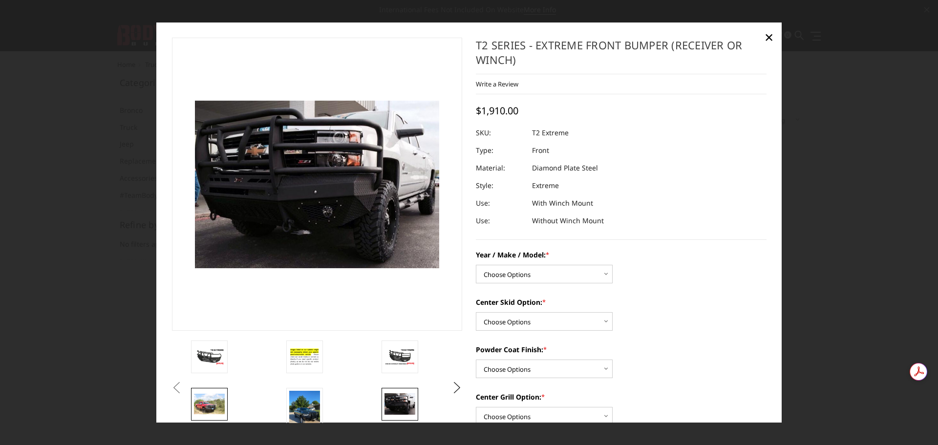
click at [207, 401] on img at bounding box center [209, 404] width 31 height 21
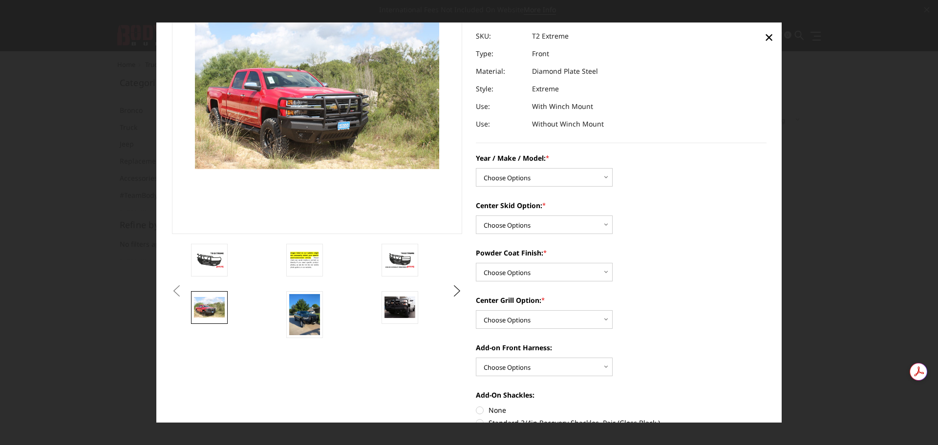
scroll to position [98, 0]
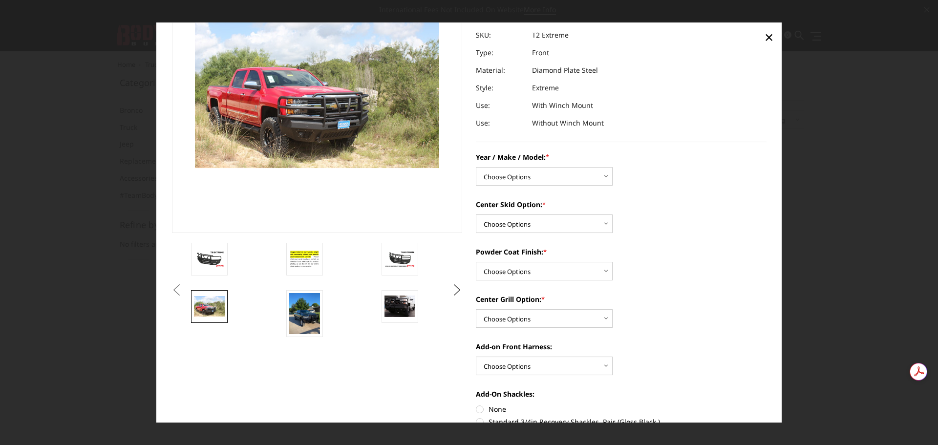
click at [457, 288] on button "Next" at bounding box center [457, 290] width 15 height 15
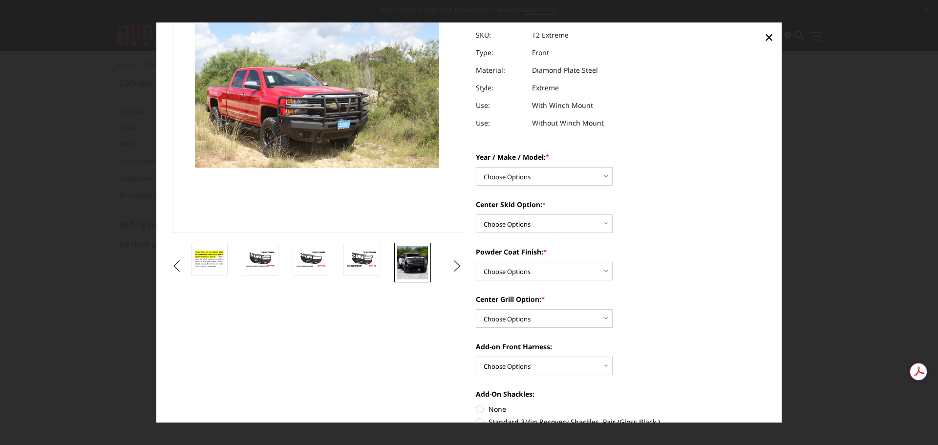
click at [417, 265] on img at bounding box center [412, 263] width 31 height 34
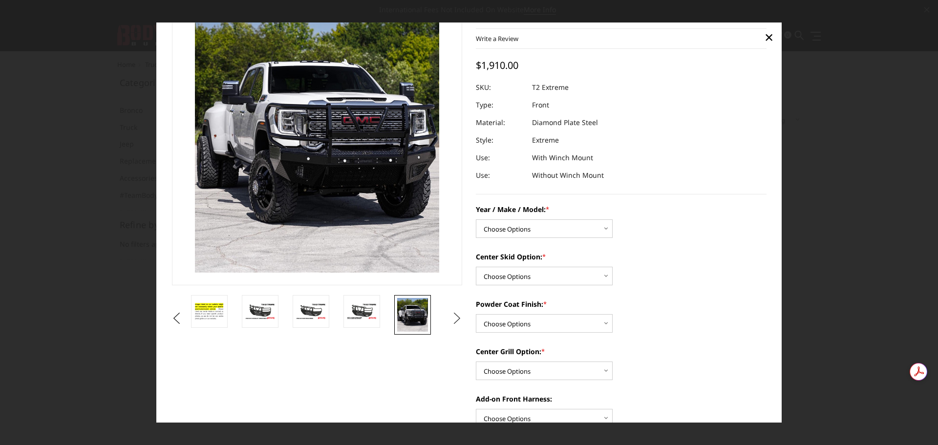
click at [454, 320] on button "Next" at bounding box center [457, 318] width 15 height 15
click at [424, 314] on img at bounding box center [412, 311] width 31 height 17
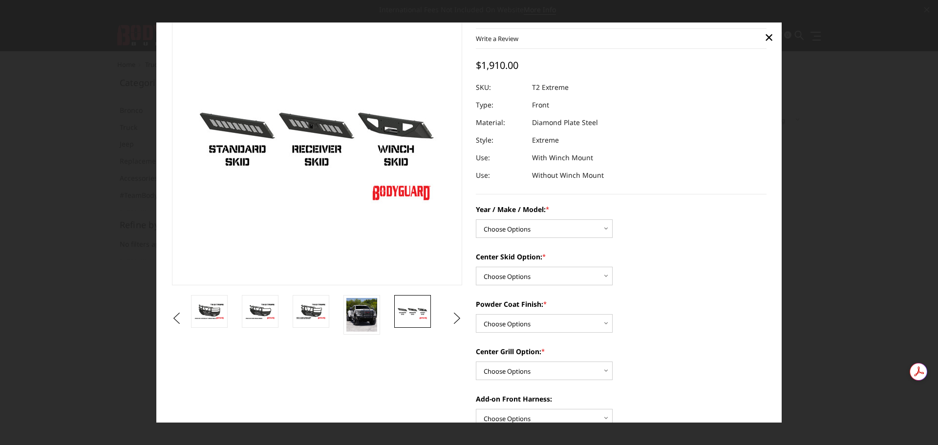
scroll to position [110, 0]
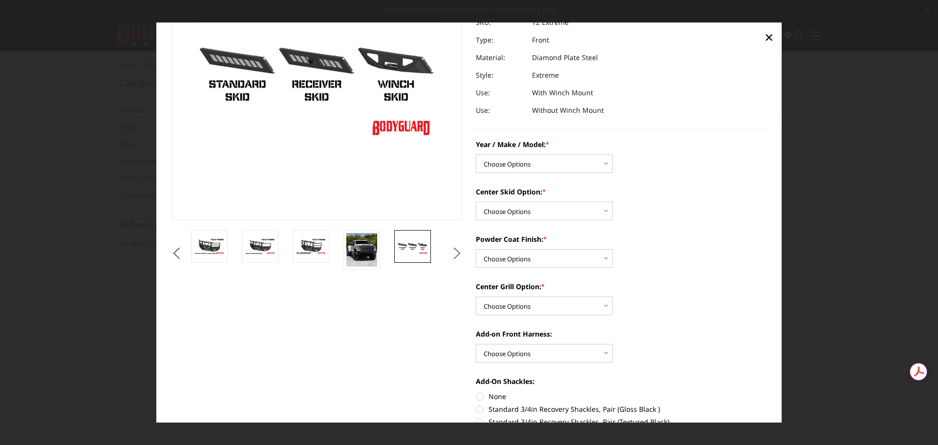
click at [452, 253] on button "Next" at bounding box center [457, 253] width 15 height 15
click at [424, 250] on img at bounding box center [410, 250] width 31 height 34
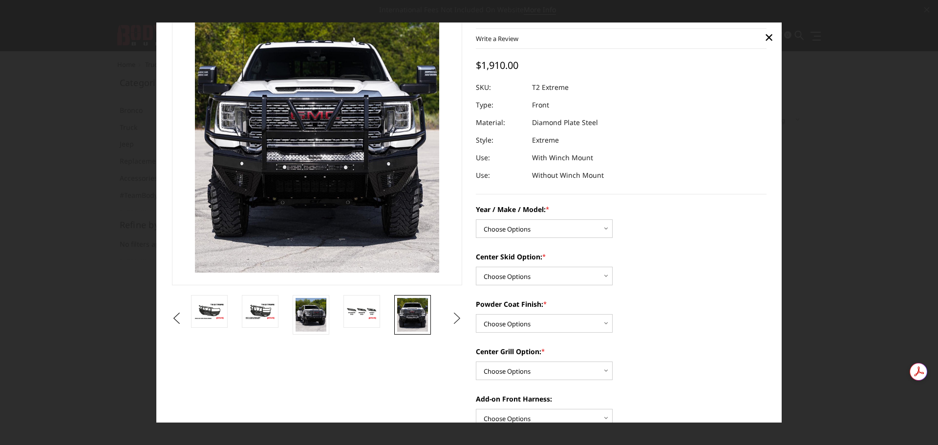
click at [452, 315] on button "Next" at bounding box center [457, 318] width 15 height 15
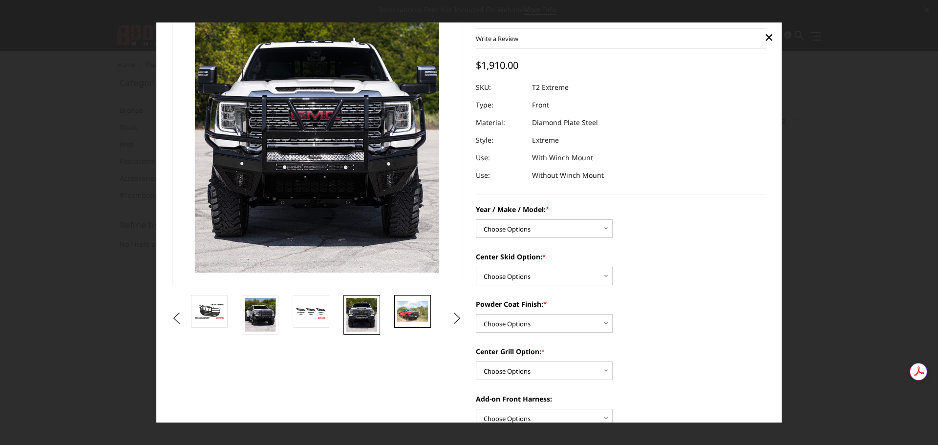
click at [416, 314] on img at bounding box center [412, 311] width 31 height 21
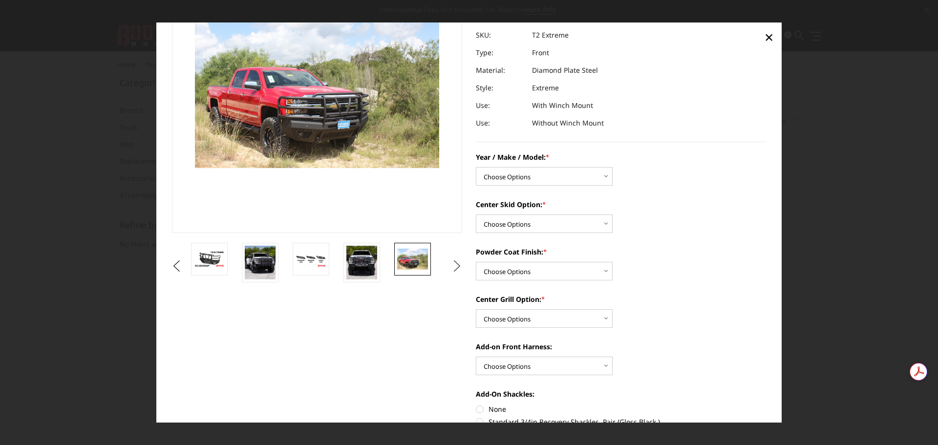
click at [456, 267] on button "Next" at bounding box center [457, 266] width 15 height 15
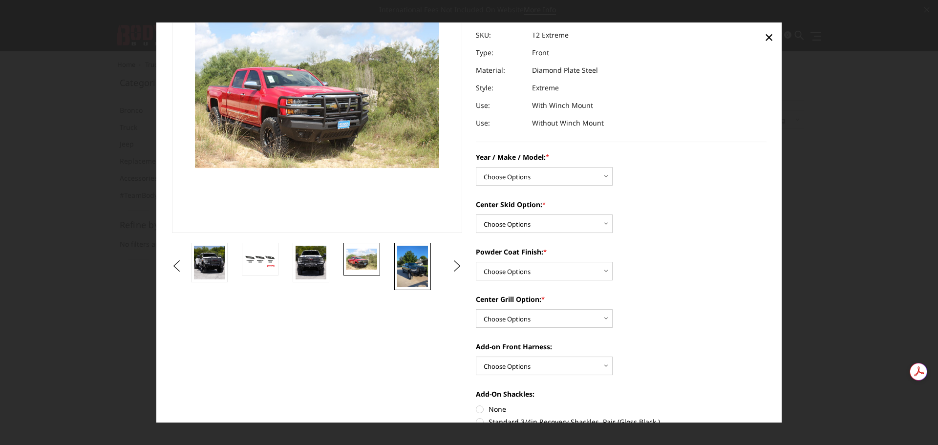
click at [423, 268] on img at bounding box center [412, 267] width 31 height 42
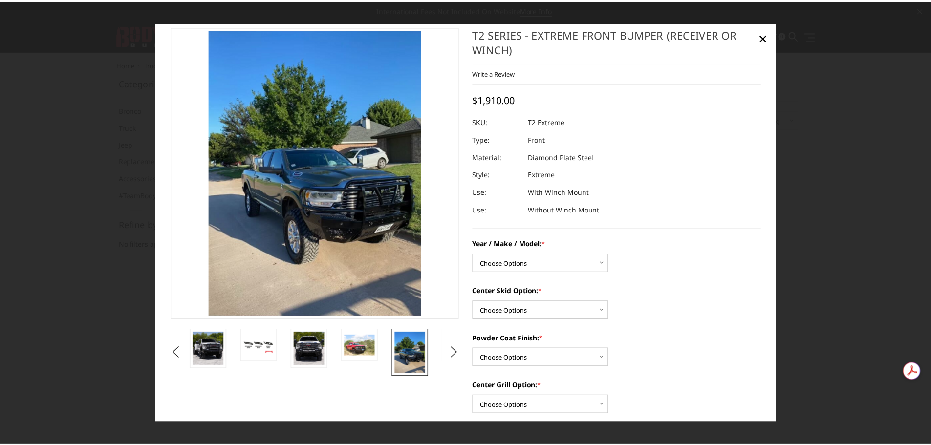
scroll to position [0, 0]
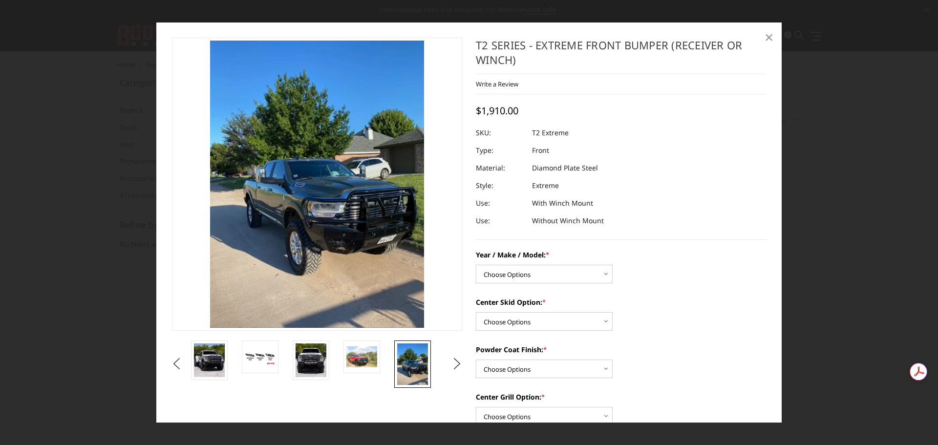
click at [767, 37] on span "×" at bounding box center [768, 36] width 9 height 21
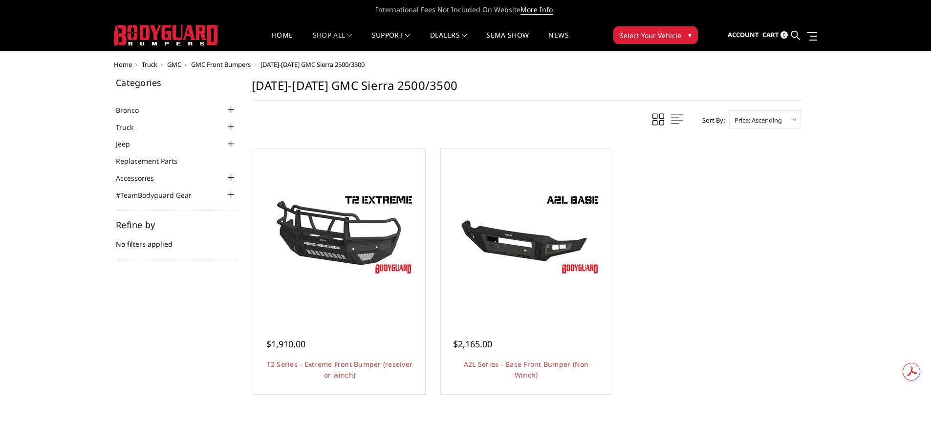
click at [917, 8] on icon at bounding box center [919, 9] width 5 height 5
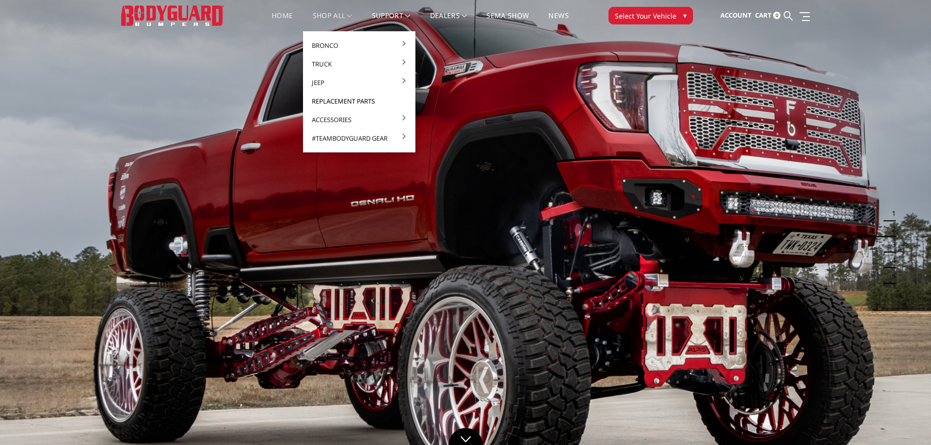
click at [325, 102] on link "Replacement Parts" at bounding box center [359, 101] width 105 height 19
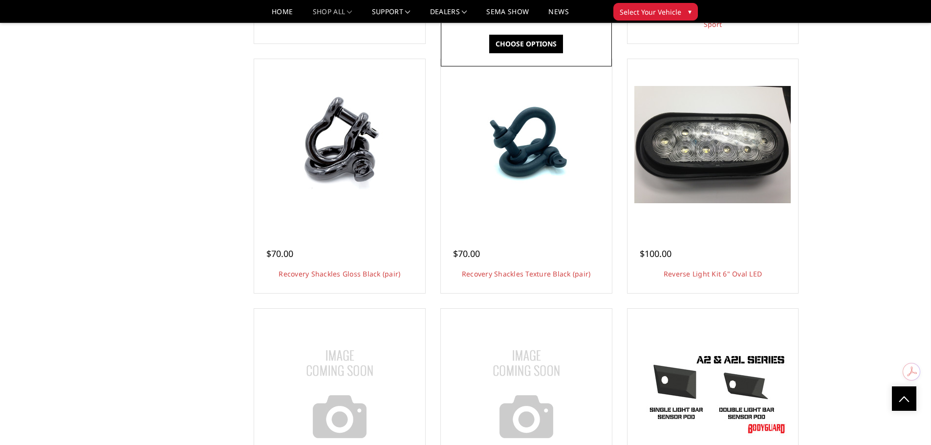
scroll to position [2100, 0]
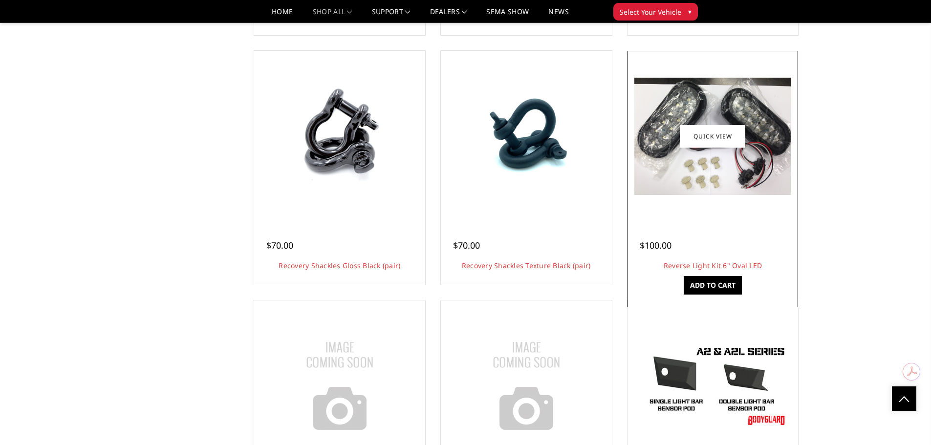
click at [707, 172] on img at bounding box center [712, 136] width 156 height 117
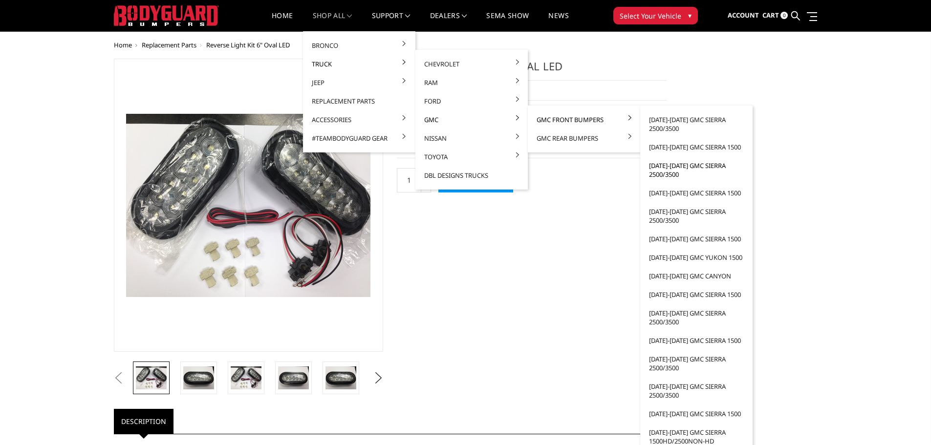
click at [659, 173] on link "[DATE]-[DATE] GMC Sierra 2500/3500" at bounding box center [696, 169] width 105 height 27
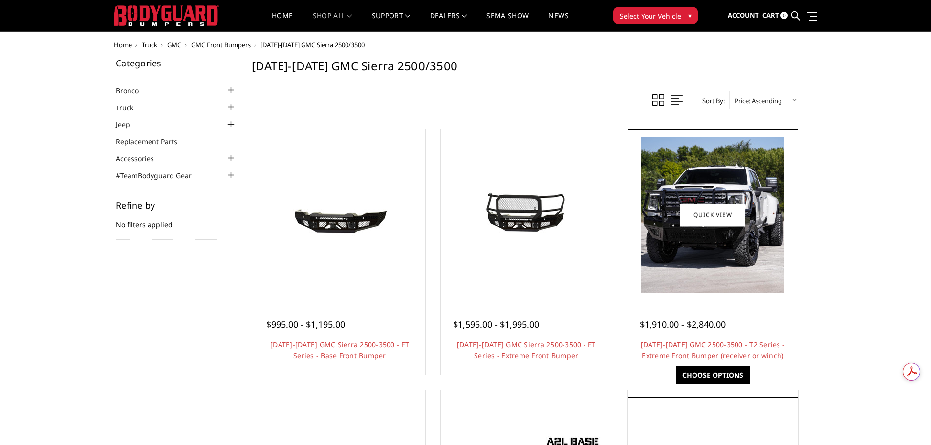
click at [715, 245] on img at bounding box center [712, 215] width 143 height 156
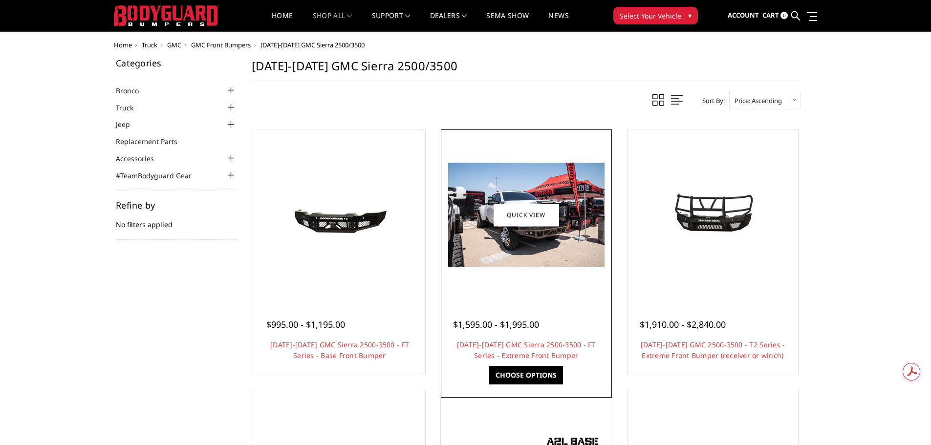
click at [513, 246] on img at bounding box center [526, 215] width 156 height 104
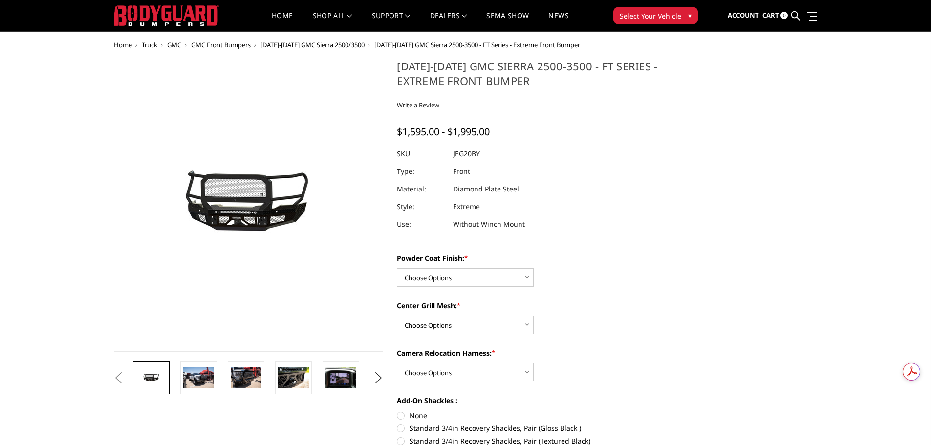
click at [177, 45] on span "GMC" at bounding box center [174, 45] width 14 height 9
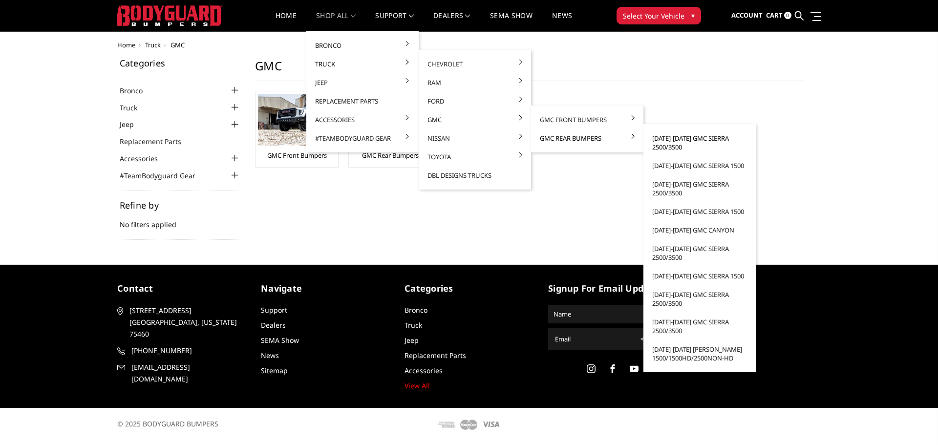
click at [674, 147] on link "[DATE]-[DATE] GMC Sierra 2500/3500" at bounding box center [699, 142] width 105 height 27
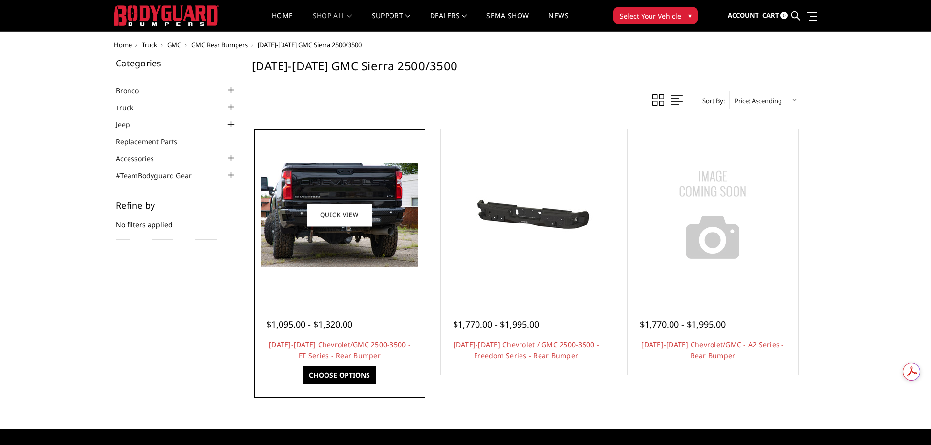
click at [352, 251] on img at bounding box center [339, 215] width 156 height 104
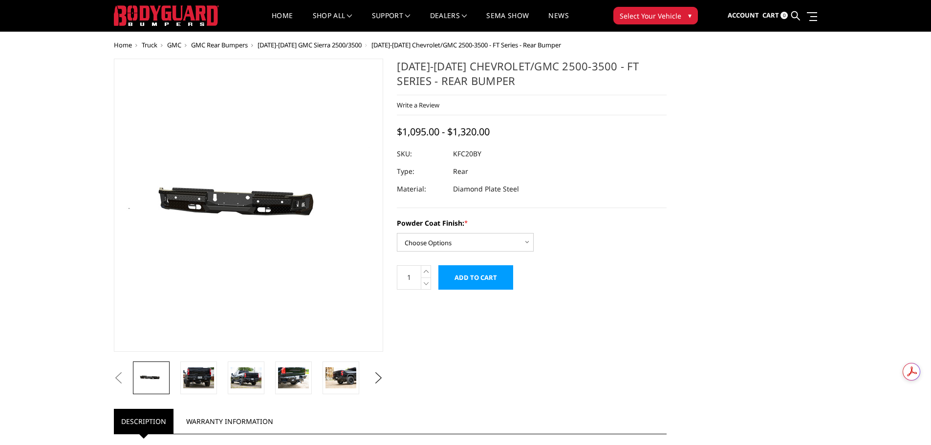
click at [277, 210] on img at bounding box center [210, 205] width 625 height 297
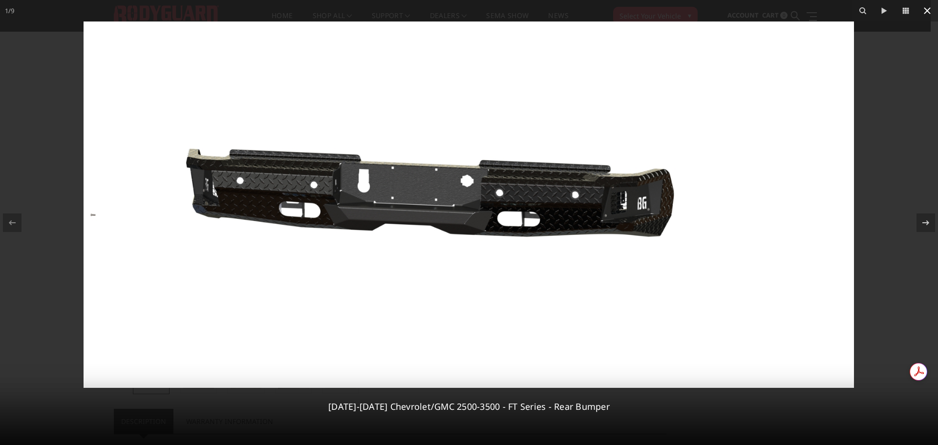
click at [928, 12] on icon at bounding box center [927, 11] width 12 height 12
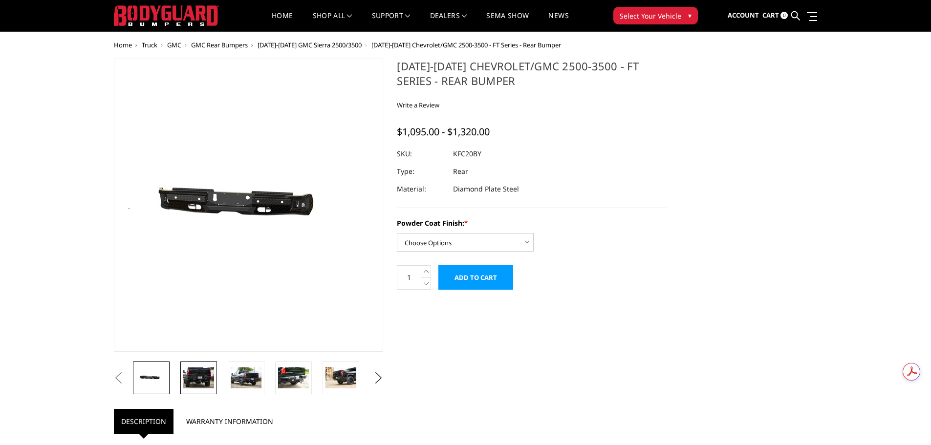
click at [204, 379] on img at bounding box center [198, 377] width 31 height 21
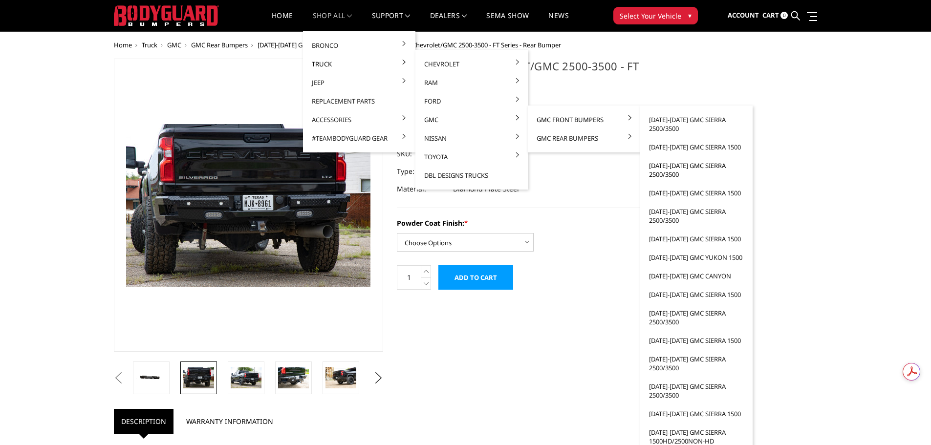
click at [664, 172] on link "[DATE]-[DATE] GMC Sierra 2500/3500" at bounding box center [696, 169] width 105 height 27
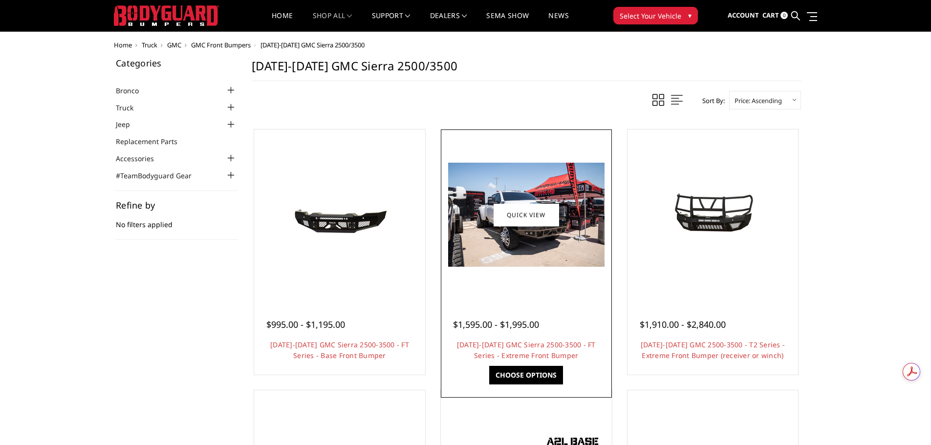
click at [535, 247] on img at bounding box center [526, 215] width 156 height 104
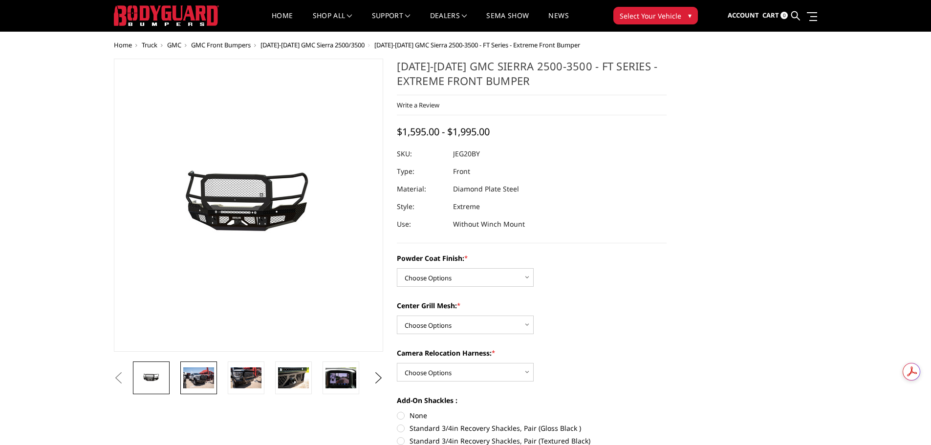
click at [197, 378] on img at bounding box center [198, 377] width 31 height 21
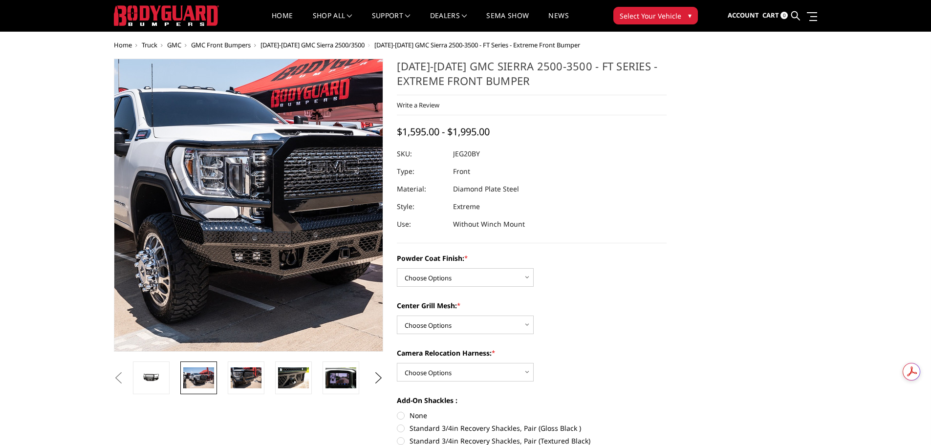
click at [257, 260] on img at bounding box center [237, 182] width 625 height 417
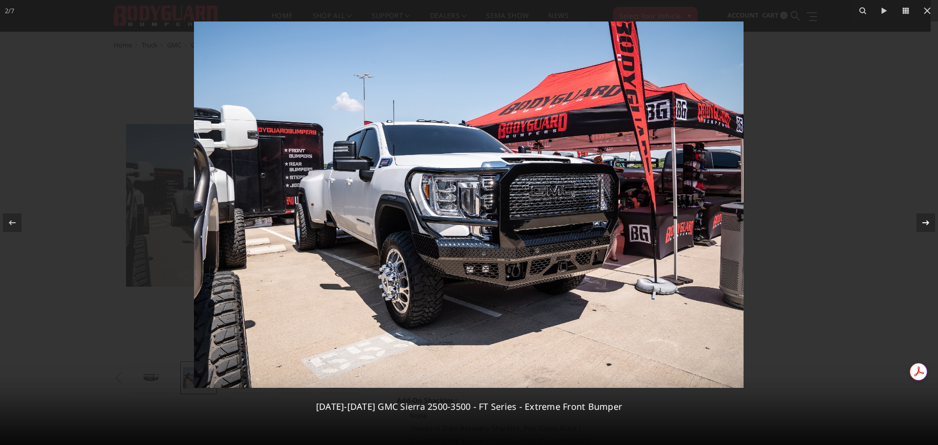
click at [925, 223] on icon at bounding box center [926, 223] width 12 height 12
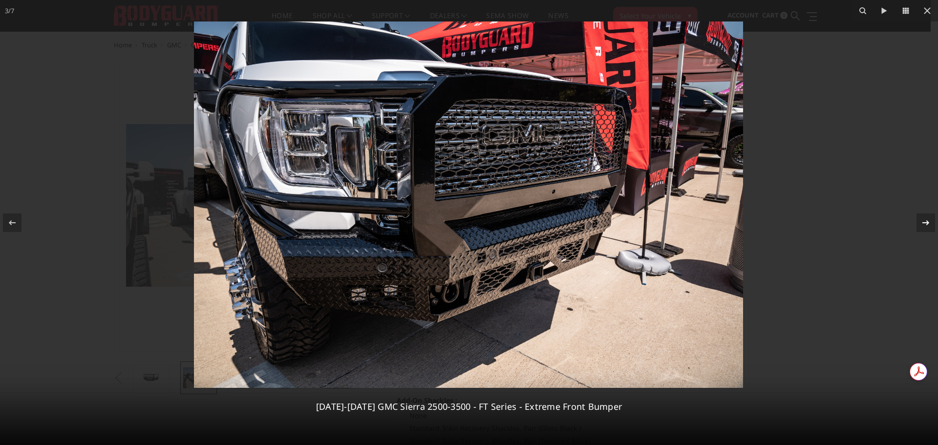
click at [926, 223] on icon at bounding box center [926, 223] width 12 height 12
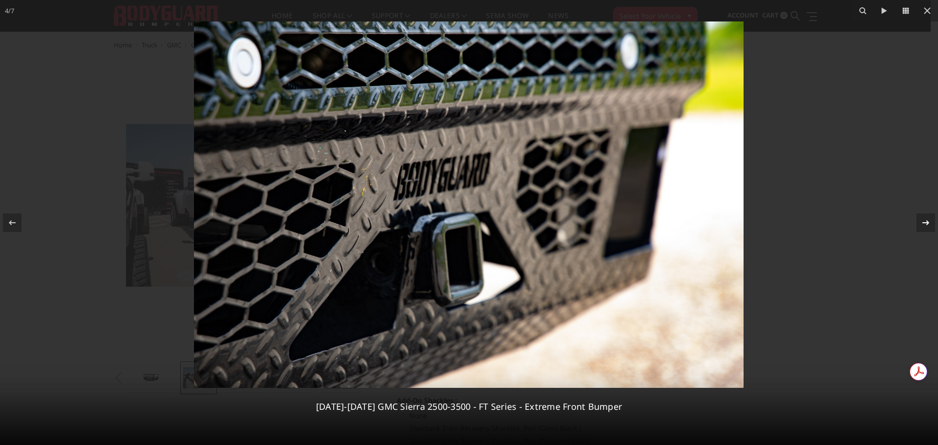
click at [926, 223] on icon at bounding box center [926, 223] width 12 height 12
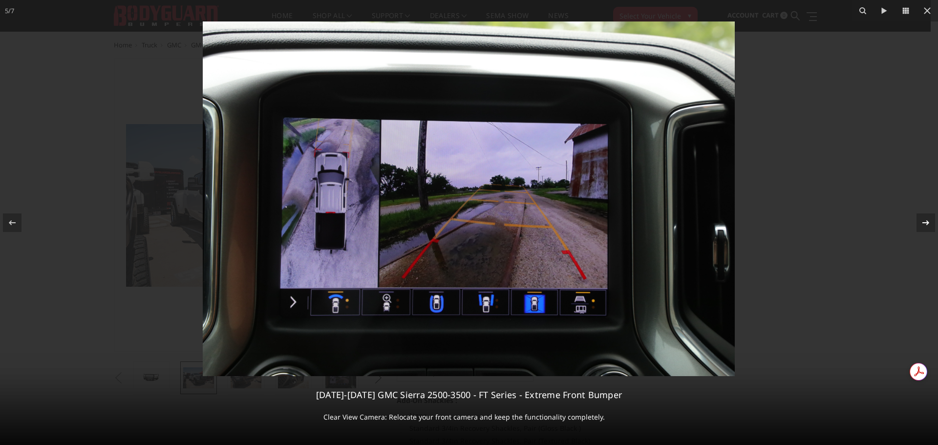
click at [926, 223] on icon at bounding box center [926, 223] width 12 height 12
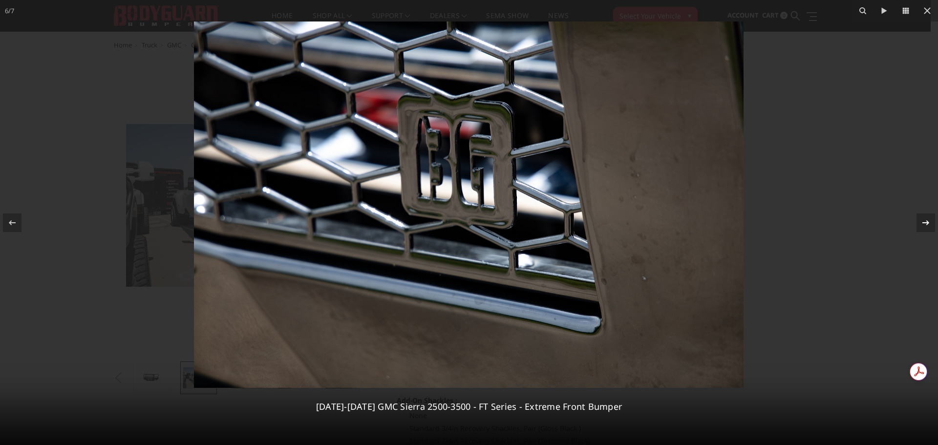
click at [926, 223] on icon at bounding box center [926, 223] width 12 height 12
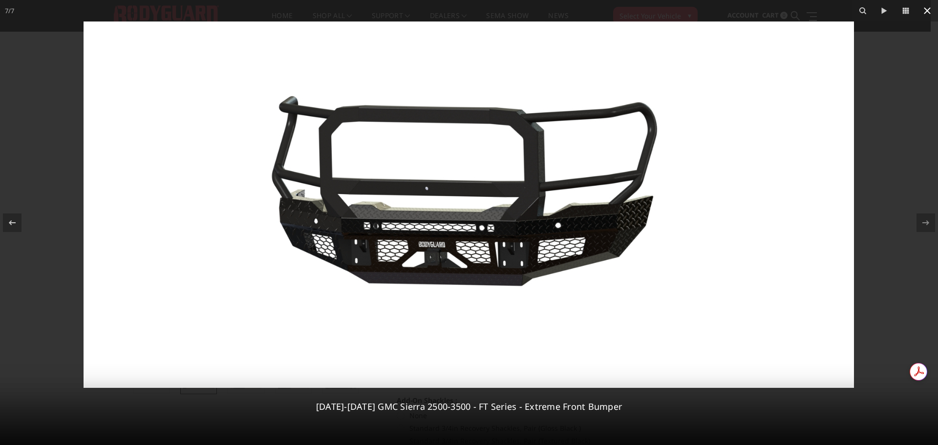
click at [927, 9] on icon at bounding box center [927, 11] width 12 height 12
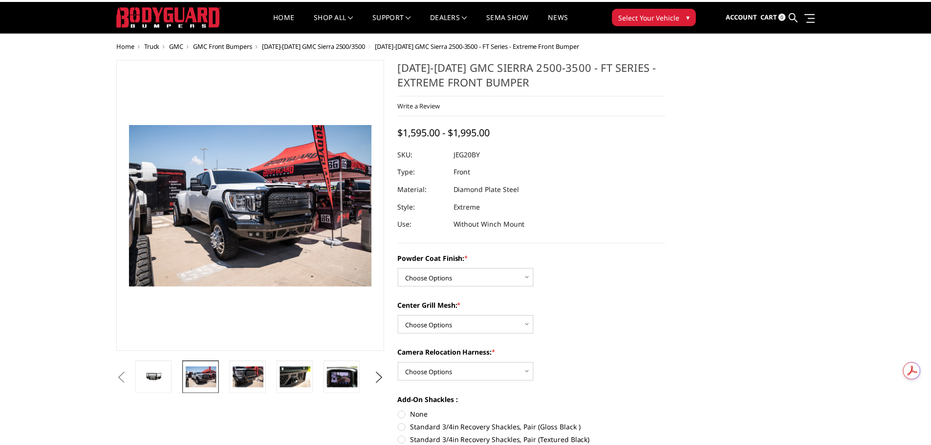
scroll to position [0, 96]
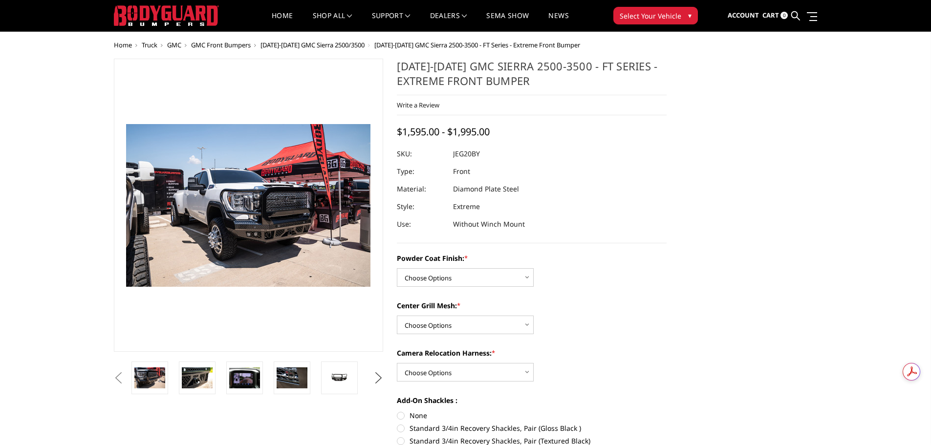
click at [379, 378] on button "Next" at bounding box center [378, 378] width 15 height 15
click at [177, 44] on span "GMC" at bounding box center [174, 45] width 14 height 9
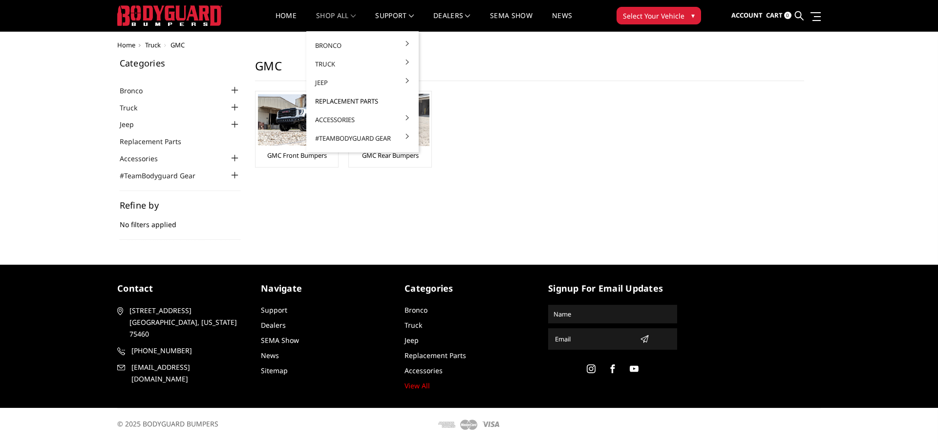
click at [346, 99] on link "Replacement Parts" at bounding box center [362, 101] width 105 height 19
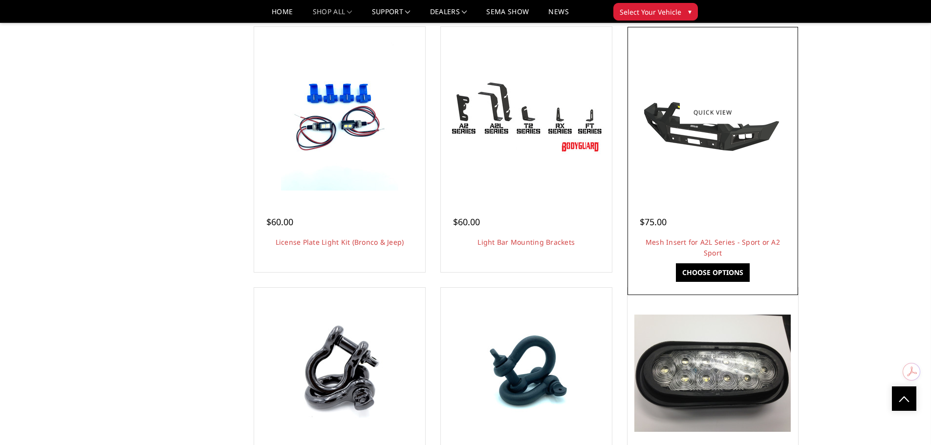
scroll to position [2003, 0]
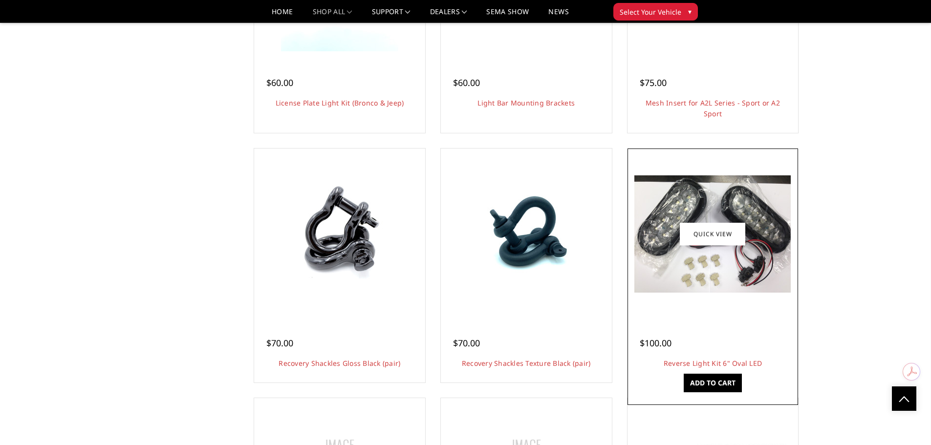
click at [723, 278] on img at bounding box center [712, 233] width 156 height 117
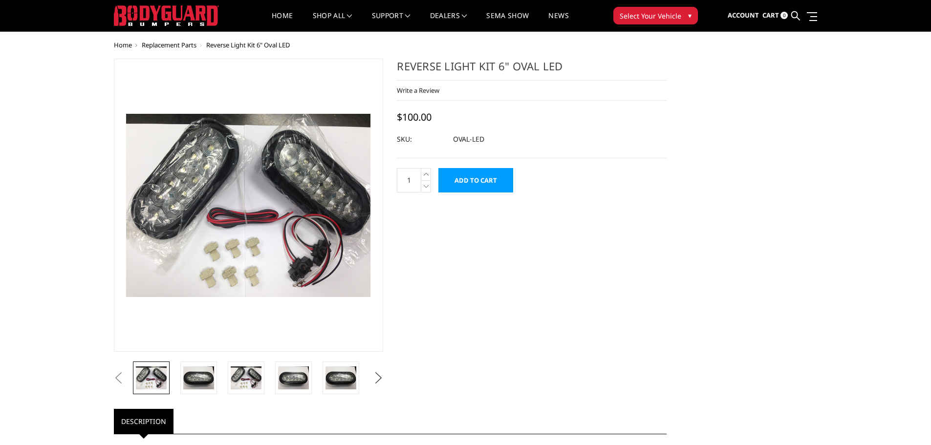
click at [381, 381] on button "Next" at bounding box center [378, 378] width 15 height 15
click at [349, 378] on img at bounding box center [340, 378] width 31 height 10
